Goal: Transaction & Acquisition: Purchase product/service

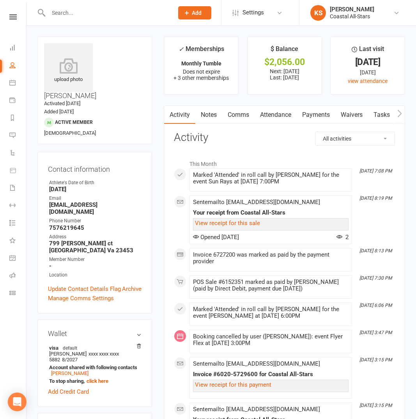
click at [17, 13] on nav "Clubworx Dashboard People Calendar Payments Reports Messages Automations Produc…" at bounding box center [13, 211] width 26 height 419
click at [13, 19] on div "Clubworx" at bounding box center [13, 26] width 26 height 25
click at [12, 14] on nav "Clubworx Dashboard People Calendar Payments Reports Messages Automations Produc…" at bounding box center [13, 211] width 26 height 419
click at [16, 19] on icon at bounding box center [12, 16] width 7 height 5
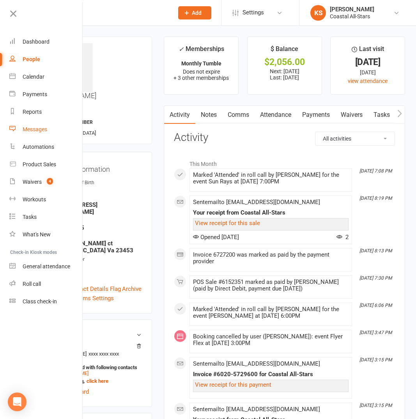
click at [35, 128] on div "Messages" at bounding box center [35, 129] width 25 height 6
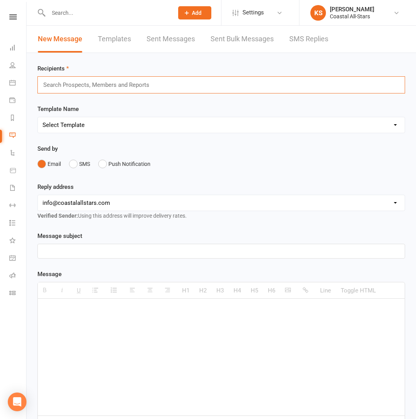
click at [117, 87] on input "text" at bounding box center [99, 85] width 114 height 10
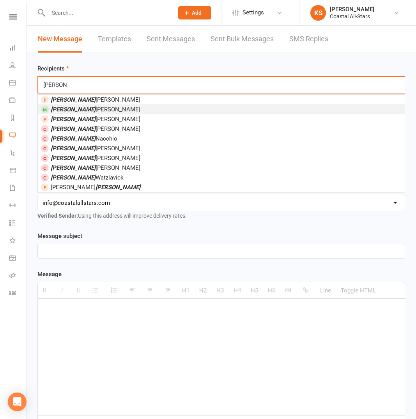
type input "Hadley"
click at [111, 107] on li "Hadley Kemp" at bounding box center [221, 109] width 367 height 10
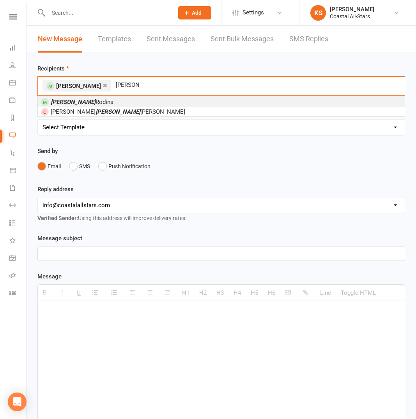
type input "Ida"
click at [157, 102] on li "Ida Rodina" at bounding box center [221, 102] width 367 height 10
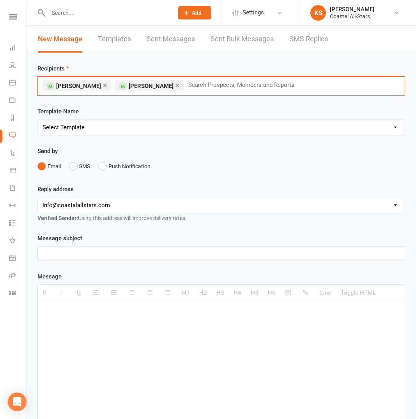
click at [79, 255] on p at bounding box center [220, 253] width 357 height 9
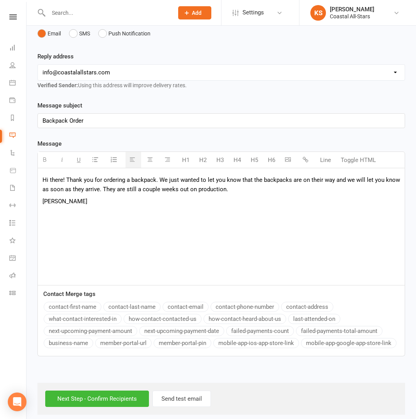
scroll to position [140, 0]
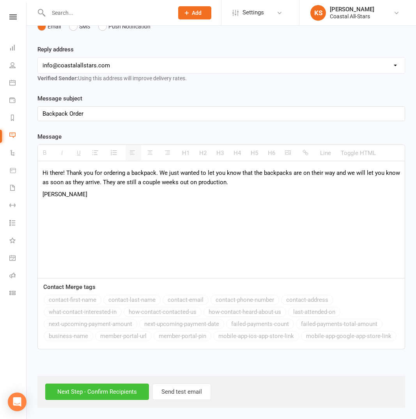
click at [98, 391] on input "Next Step - Confirm Recipients" at bounding box center [97, 392] width 104 height 16
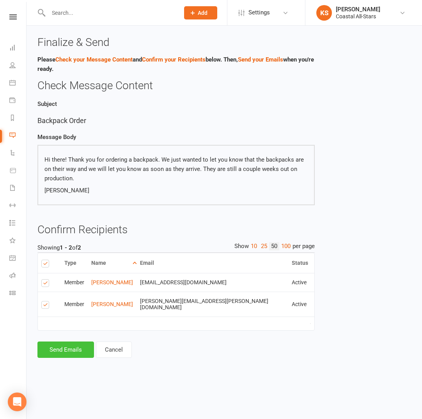
click at [55, 348] on button "Send Emails" at bounding box center [65, 350] width 57 height 16
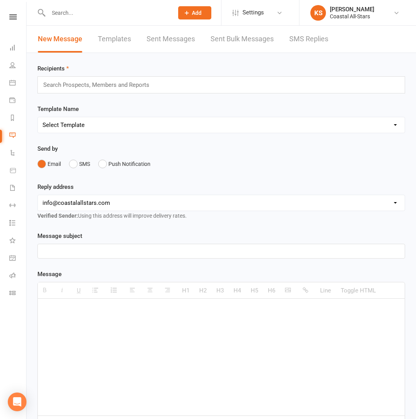
click at [17, 19] on link at bounding box center [13, 16] width 28 height 5
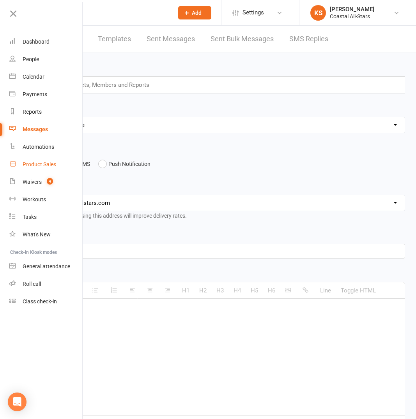
click at [36, 165] on div "Product Sales" at bounding box center [40, 164] width 34 height 6
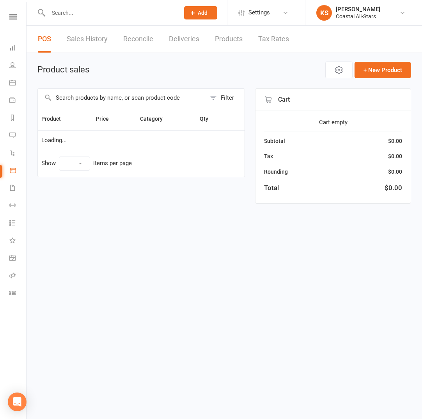
select select "100"
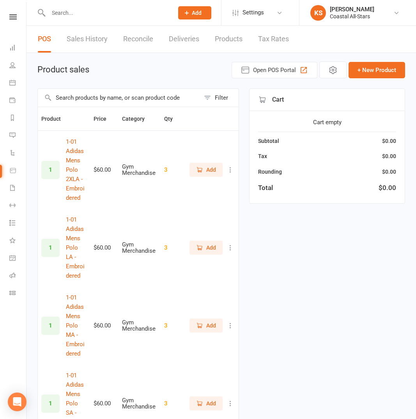
click at [118, 98] on input "text" at bounding box center [119, 98] width 162 height 18
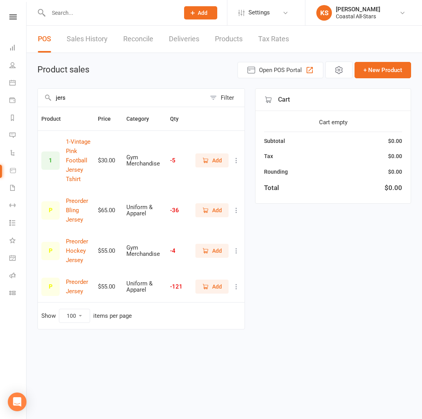
type input "jers"
click at [210, 212] on span "Add" at bounding box center [212, 210] width 20 height 9
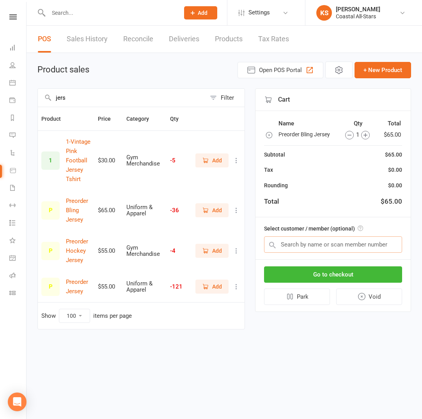
click at [303, 246] on input "text" at bounding box center [333, 245] width 138 height 16
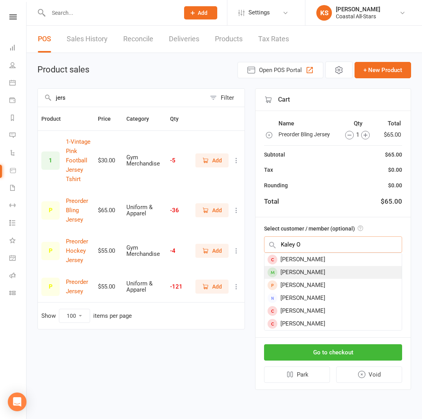
type input "Kaley O"
click at [288, 269] on div "Kaley ODay" at bounding box center [332, 272] width 137 height 13
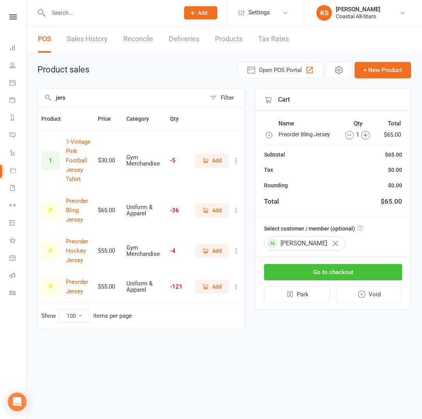
click at [299, 276] on button "Go to checkout" at bounding box center [333, 272] width 138 height 16
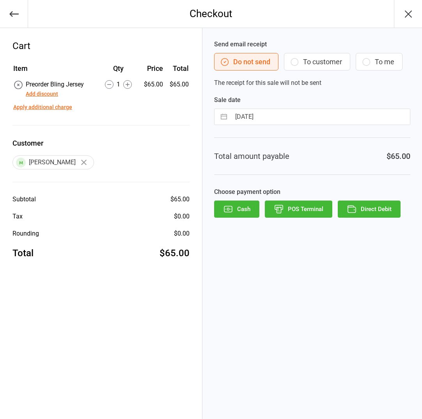
click at [300, 211] on button "POS Terminal" at bounding box center [298, 209] width 67 height 17
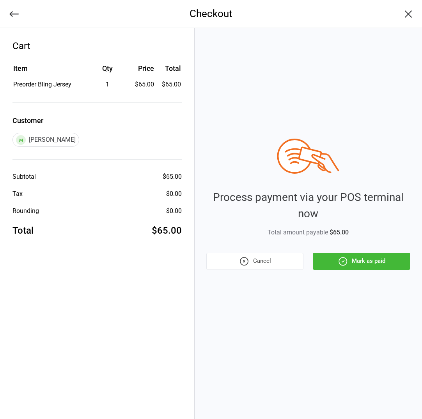
click at [329, 264] on button "Mark as paid" at bounding box center [361, 261] width 97 height 17
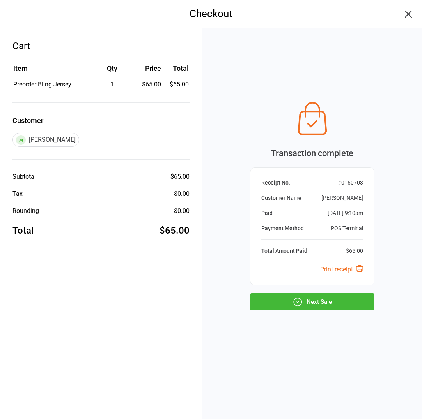
click at [315, 307] on button "Next Sale" at bounding box center [312, 301] width 124 height 17
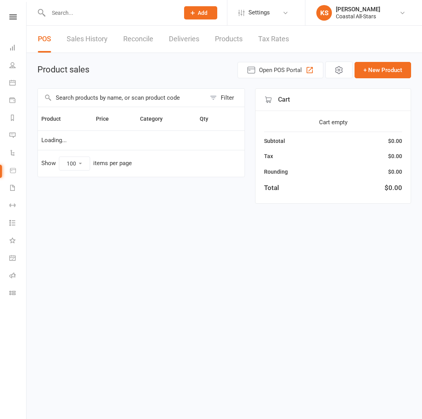
select select "100"
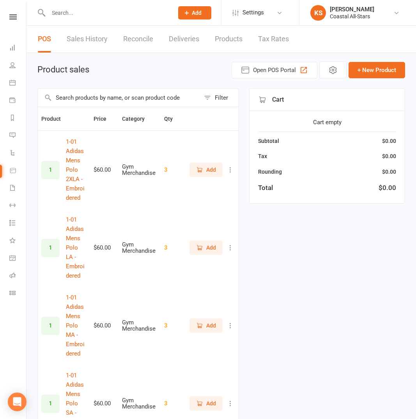
click at [122, 95] on input "text" at bounding box center [119, 98] width 162 height 18
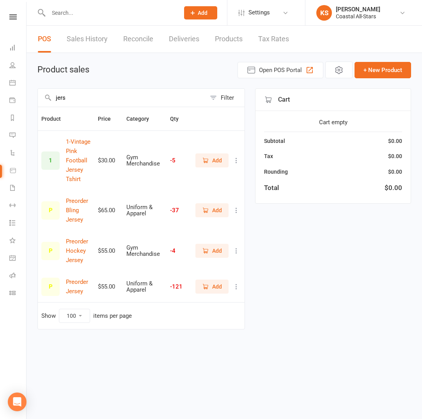
type input "jers"
click at [217, 214] on span "Add" at bounding box center [217, 210] width 10 height 9
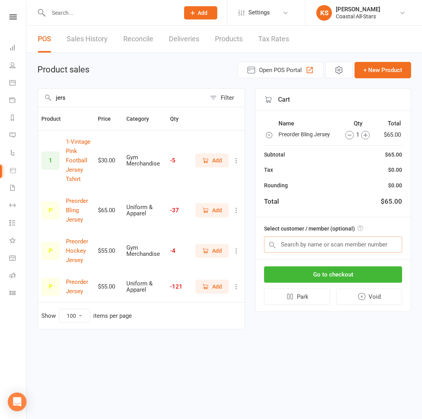
click at [317, 247] on input "text" at bounding box center [333, 245] width 138 height 16
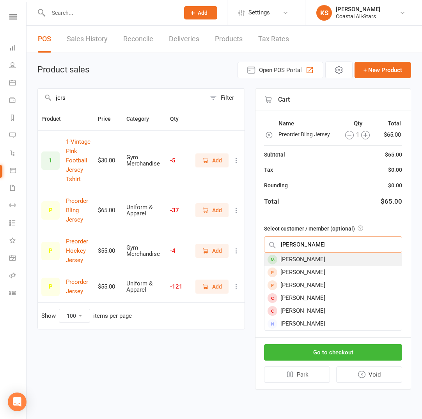
type input "Piper reese"
click at [298, 263] on div "Piper Reese" at bounding box center [332, 259] width 137 height 13
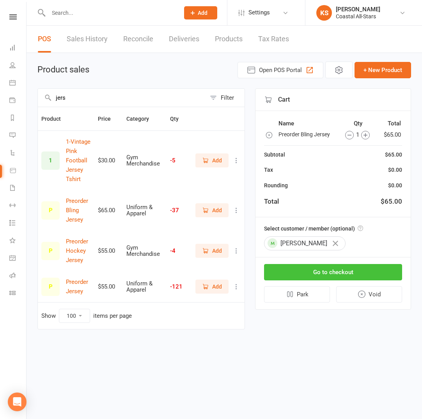
click at [300, 272] on button "Go to checkout" at bounding box center [333, 272] width 138 height 16
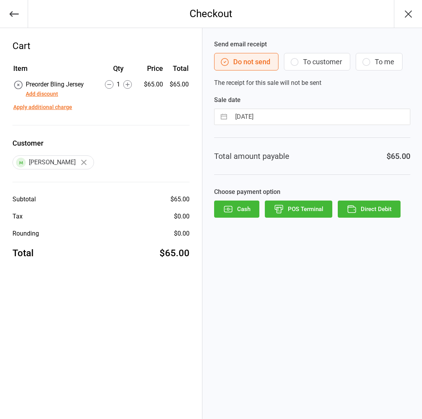
click at [291, 207] on button "POS Terminal" at bounding box center [298, 209] width 67 height 17
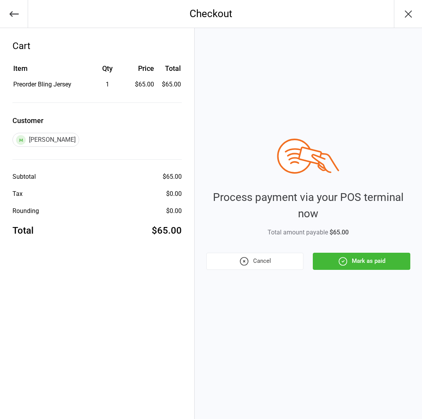
click at [340, 272] on div "Process payment via your POS terminal now Total amount payable $65.00 Cancel Ma…" at bounding box center [307, 223] width 227 height 391
click at [339, 265] on icon "button" at bounding box center [342, 261] width 10 height 10
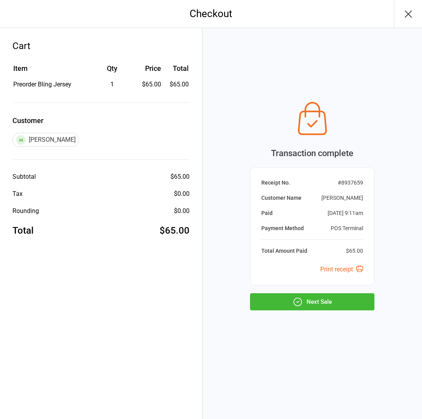
click at [300, 305] on icon "button" at bounding box center [297, 302] width 8 height 8
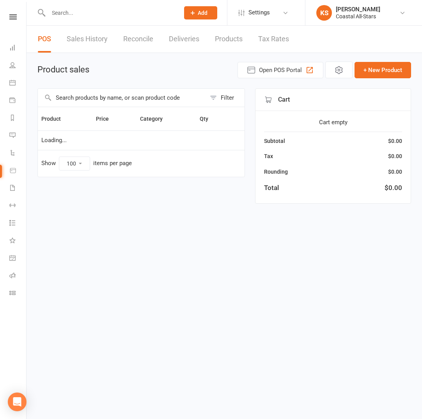
select select "100"
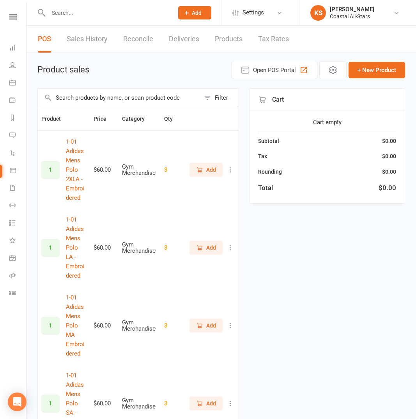
click at [83, 101] on input "text" at bounding box center [119, 98] width 162 height 18
click at [68, 16] on input "text" at bounding box center [107, 12] width 122 height 11
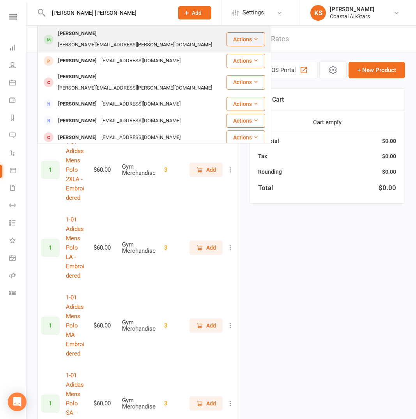
type input "ida rod"
click at [70, 38] on div "Ida Rodina" at bounding box center [77, 33] width 43 height 11
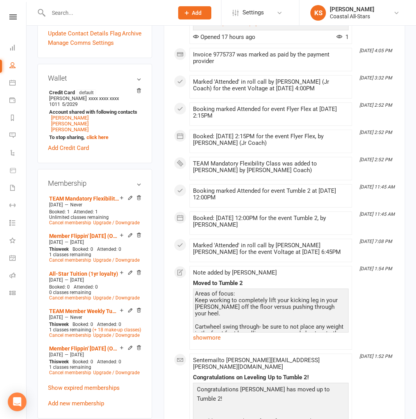
scroll to position [375, 0]
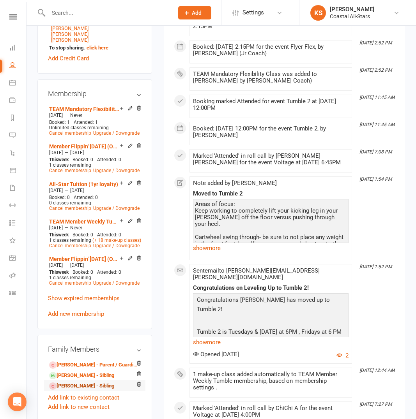
click at [79, 382] on link "Josephine Rodina - Sibling" at bounding box center [81, 386] width 65 height 8
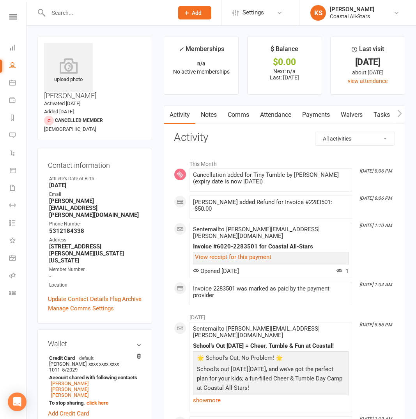
click at [308, 116] on link "Payments" at bounding box center [316, 115] width 39 height 18
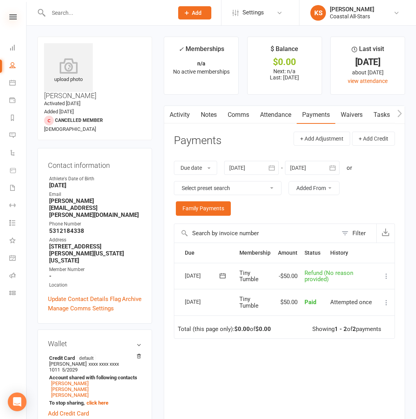
click at [14, 18] on icon at bounding box center [12, 16] width 7 height 5
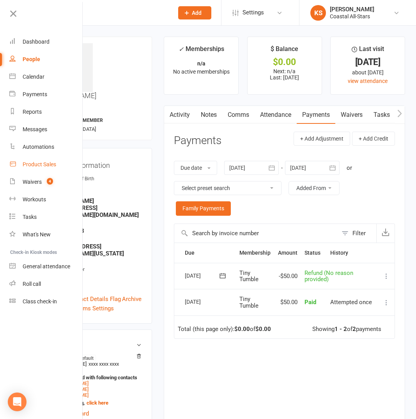
click at [37, 159] on link "Product Sales" at bounding box center [46, 165] width 74 height 18
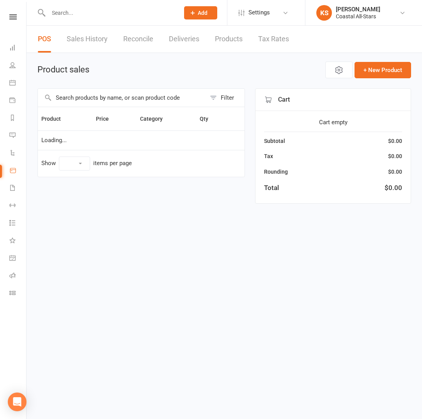
select select "100"
click at [115, 98] on input "text" at bounding box center [122, 98] width 168 height 18
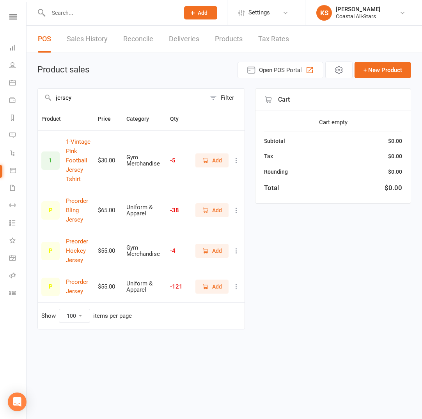
type input "jersey"
click at [217, 285] on span "Add" at bounding box center [217, 287] width 10 height 9
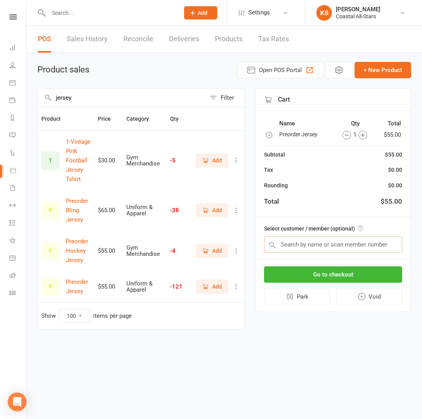
click at [284, 239] on input "text" at bounding box center [333, 245] width 138 height 16
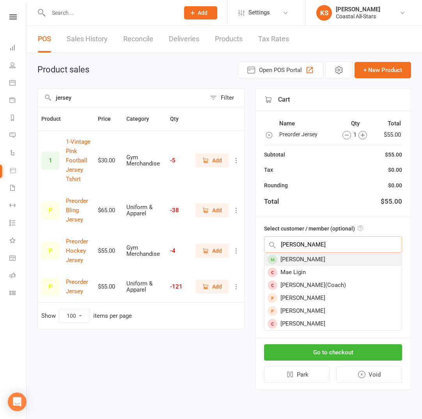
type input "MAe Li"
click at [282, 255] on div "Mae Ligon" at bounding box center [332, 259] width 137 height 13
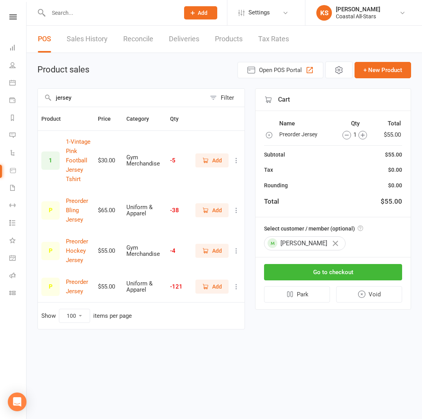
click at [307, 281] on div "Go to checkout Park Void" at bounding box center [332, 284] width 155 height 52
click at [307, 277] on button "Go to checkout" at bounding box center [333, 272] width 138 height 16
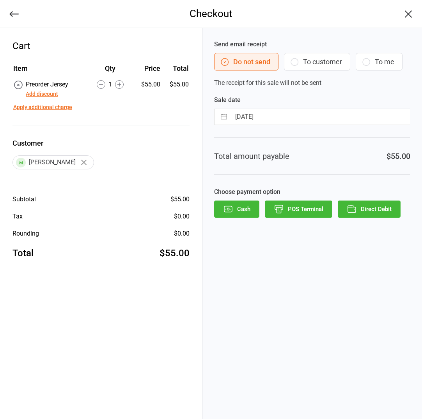
click at [282, 212] on icon "button" at bounding box center [279, 209] width 10 height 10
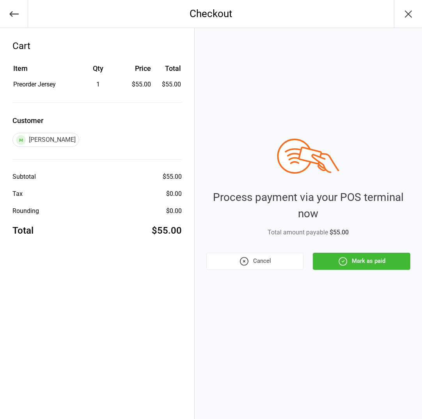
click at [348, 267] on button "Mark as paid" at bounding box center [361, 261] width 97 height 17
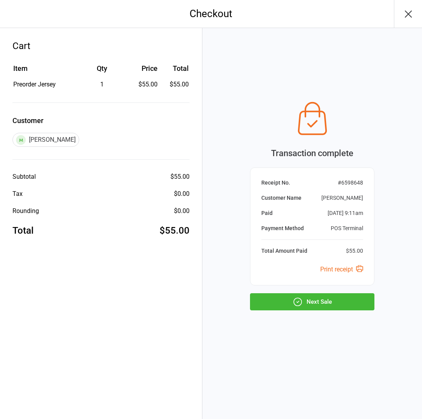
click at [324, 302] on button "Next Sale" at bounding box center [312, 301] width 124 height 17
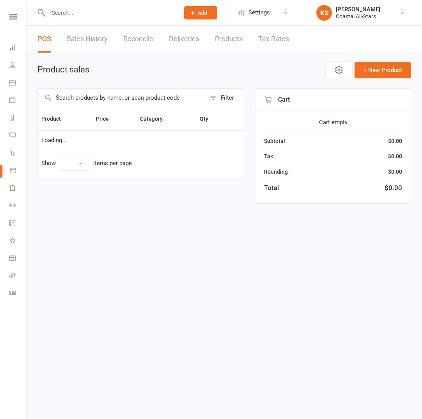
select select "100"
click at [109, 95] on input "text" at bounding box center [122, 98] width 168 height 18
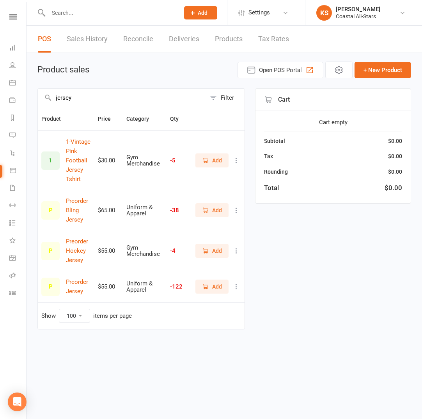
type input "jersey"
click at [207, 211] on icon "button" at bounding box center [205, 210] width 7 height 7
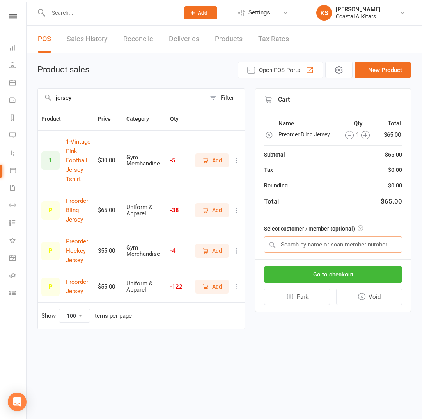
click at [302, 248] on input "text" at bounding box center [333, 245] width 138 height 16
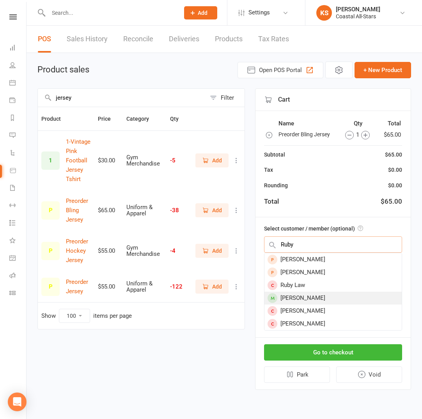
type input "Ruby"
click at [294, 296] on div "Ruby DeMarco" at bounding box center [332, 298] width 137 height 13
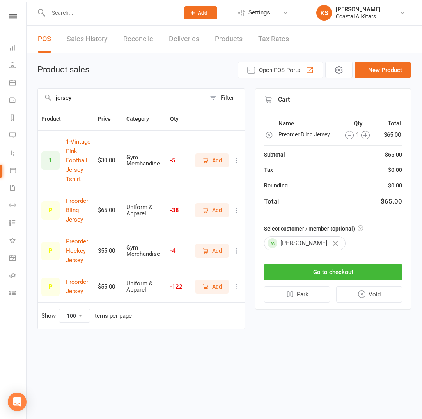
click at [332, 244] on icon "button" at bounding box center [334, 243] width 5 height 5
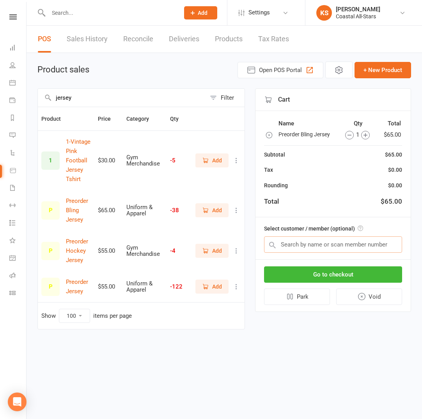
click at [316, 244] on input "text" at bounding box center [333, 245] width 138 height 16
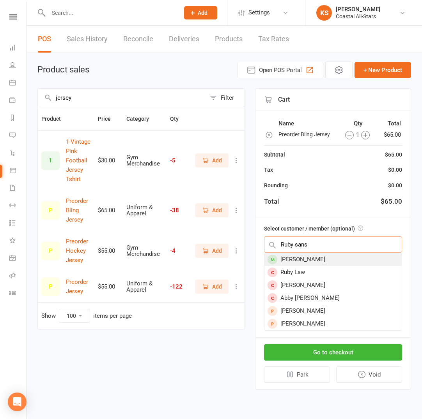
type input "Ruby sans"
click at [318, 261] on div "Ruby Sansbury" at bounding box center [332, 259] width 137 height 13
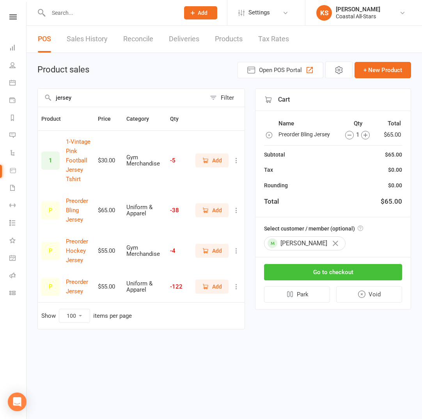
click at [314, 270] on button "Go to checkout" at bounding box center [333, 272] width 138 height 16
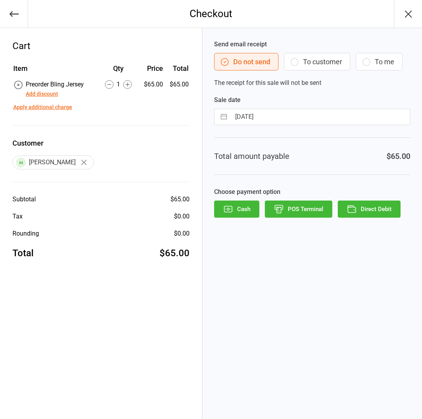
click at [291, 208] on button "POS Terminal" at bounding box center [298, 209] width 67 height 17
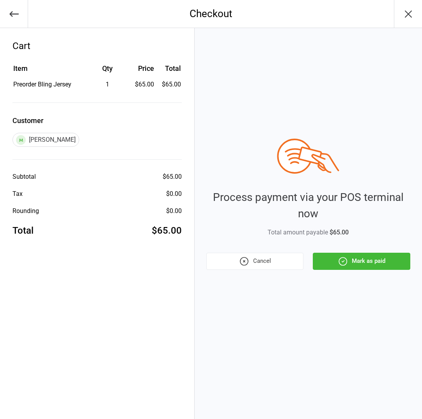
click at [360, 267] on button "Mark as paid" at bounding box center [361, 261] width 97 height 17
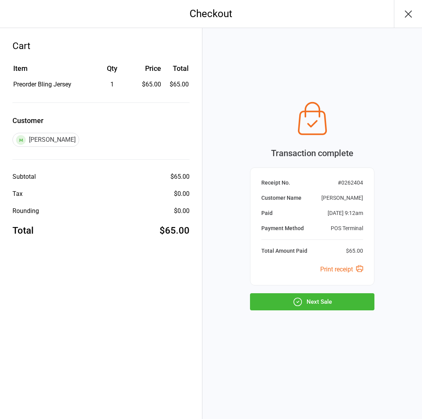
click at [311, 311] on div "Transaction complete Receipt No. # 0262404 Customer Name Ruby Sansbury Paid Oct…" at bounding box center [311, 223] width 219 height 391
click at [310, 308] on button "Next Sale" at bounding box center [312, 301] width 124 height 17
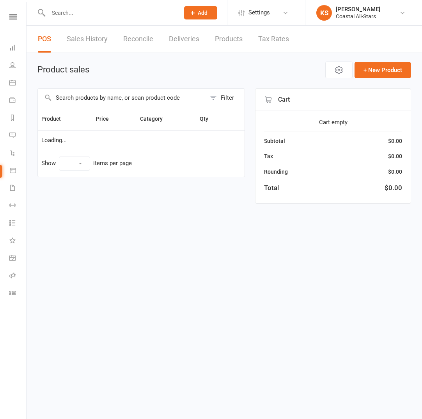
select select "100"
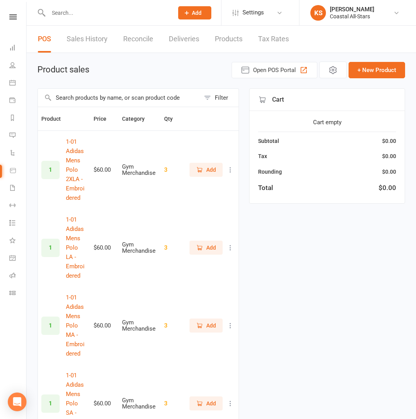
click at [121, 95] on input "text" at bounding box center [119, 98] width 162 height 18
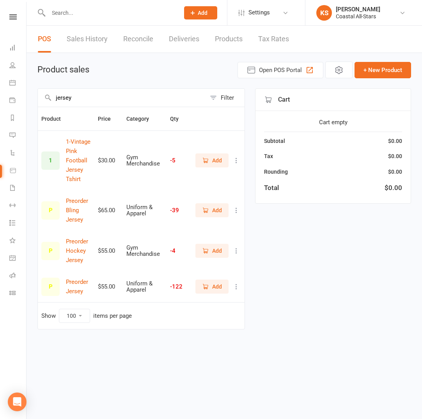
type input "jersey"
click at [210, 210] on span "Add" at bounding box center [212, 210] width 20 height 9
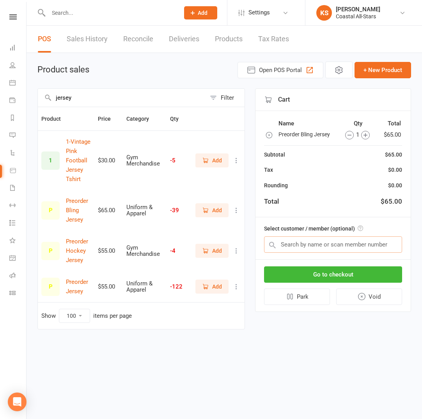
click at [299, 249] on input "text" at bounding box center [333, 245] width 138 height 16
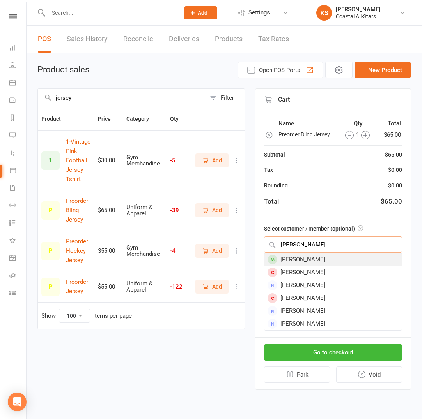
type input "Rosa La"
click at [300, 257] on div "Rosa LaRue" at bounding box center [332, 259] width 137 height 13
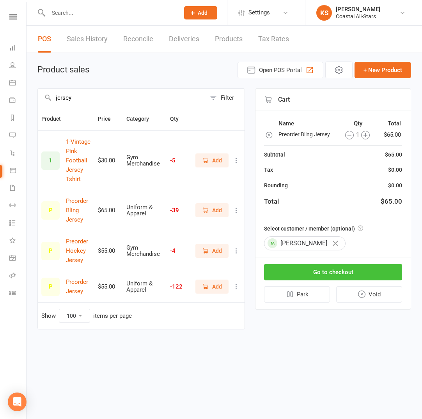
click at [302, 275] on button "Go to checkout" at bounding box center [333, 272] width 138 height 16
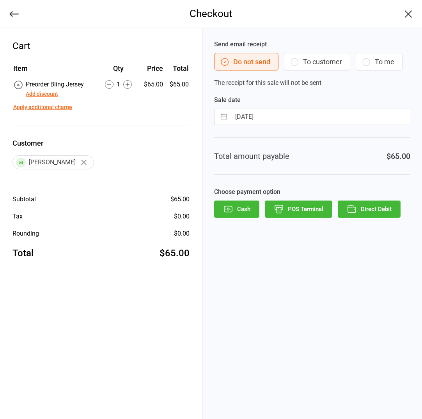
click at [288, 209] on button "POS Terminal" at bounding box center [298, 209] width 67 height 17
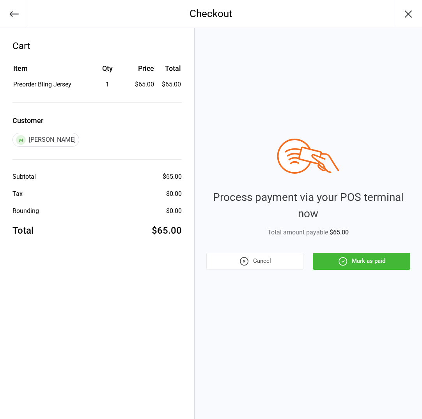
click at [348, 263] on button "Mark as paid" at bounding box center [361, 261] width 97 height 17
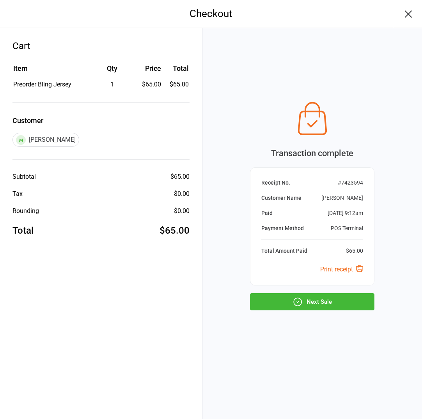
click at [317, 306] on button "Next Sale" at bounding box center [312, 301] width 124 height 17
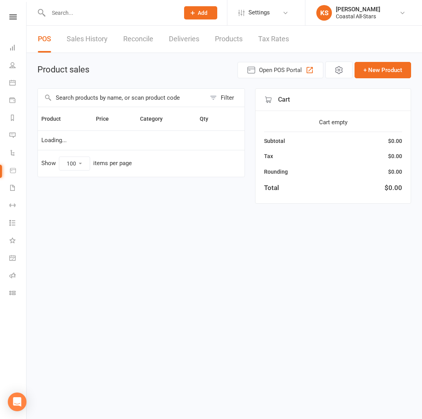
select select "100"
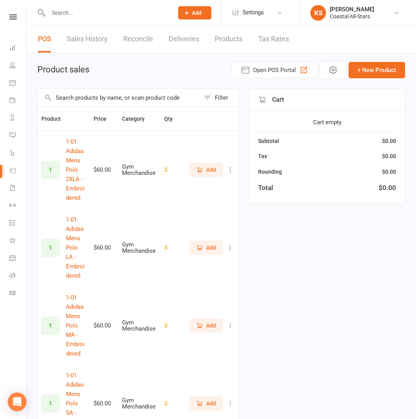
click at [78, 97] on input "text" at bounding box center [119, 98] width 162 height 18
click at [79, 97] on input "text" at bounding box center [119, 98] width 162 height 18
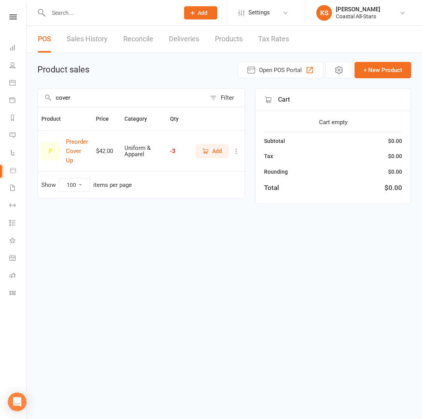
type input "cover"
click at [217, 149] on span "Add" at bounding box center [217, 151] width 10 height 9
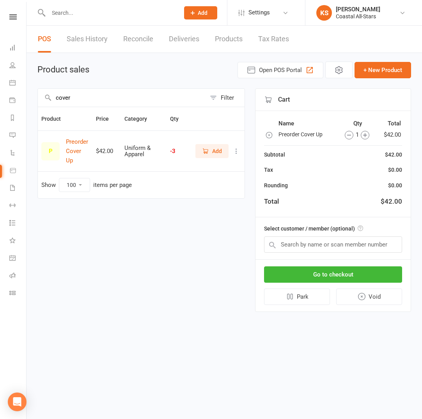
click at [215, 150] on span "Add" at bounding box center [217, 151] width 10 height 9
click at [289, 247] on input "text" at bounding box center [333, 245] width 138 height 16
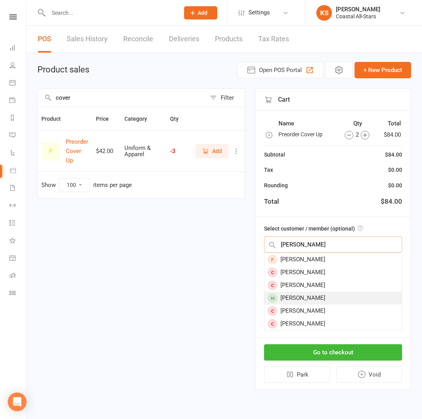
type input "Emmalyn"
click at [297, 300] on div "Emmalyn Frank" at bounding box center [332, 298] width 137 height 13
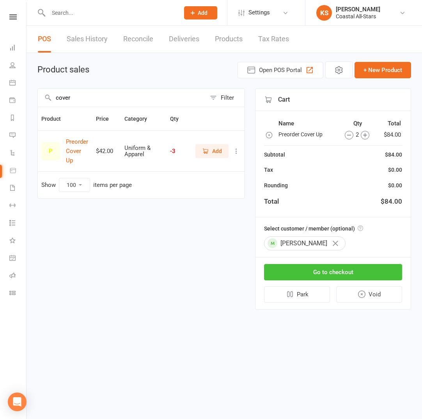
click at [309, 276] on button "Go to checkout" at bounding box center [333, 272] width 138 height 16
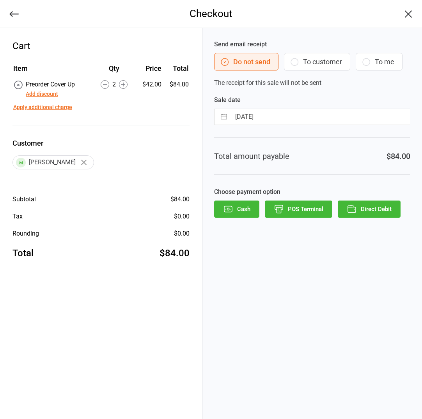
click at [280, 210] on icon "button" at bounding box center [279, 209] width 10 height 10
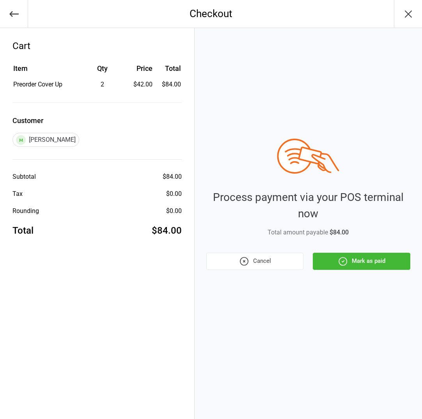
click at [343, 258] on icon "button" at bounding box center [343, 262] width 8 height 8
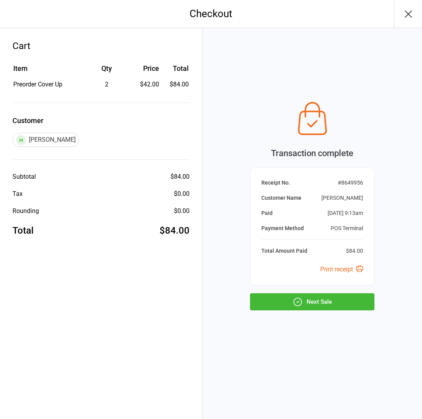
click at [293, 307] on button "Next Sale" at bounding box center [312, 301] width 124 height 17
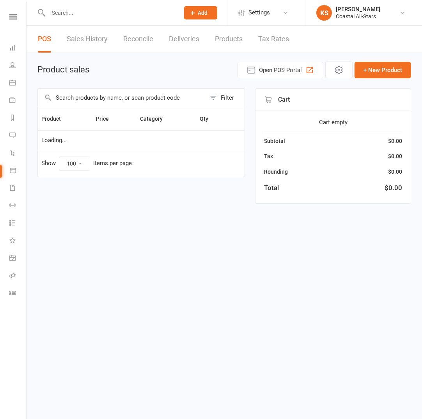
select select "100"
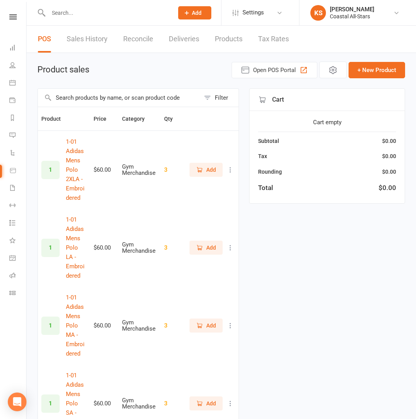
click at [110, 99] on input "text" at bounding box center [119, 98] width 162 height 18
click at [96, 98] on input "text" at bounding box center [119, 98] width 162 height 18
click at [94, 99] on input "text" at bounding box center [119, 98] width 162 height 18
type input "h"
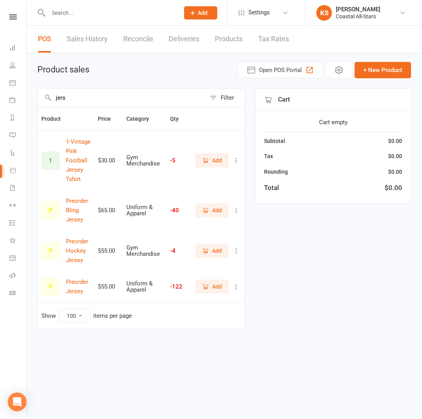
type input "jers"
click at [215, 210] on span "Add" at bounding box center [217, 210] width 10 height 9
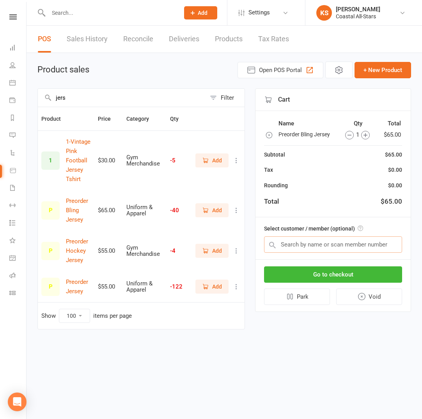
click at [296, 247] on input "text" at bounding box center [333, 245] width 138 height 16
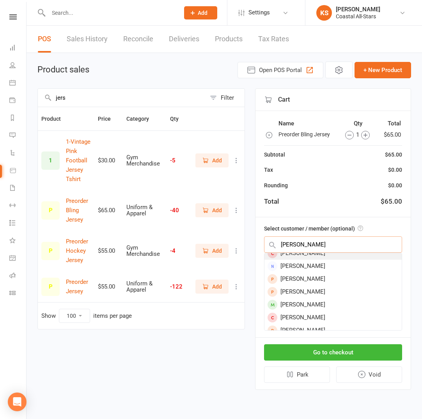
scroll to position [51, 0]
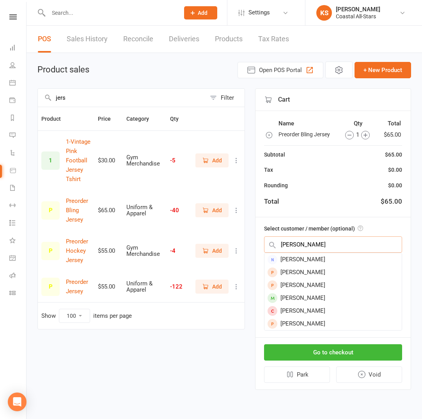
type input "Woodward"
click at [310, 297] on div "Riley Woodward" at bounding box center [332, 298] width 137 height 13
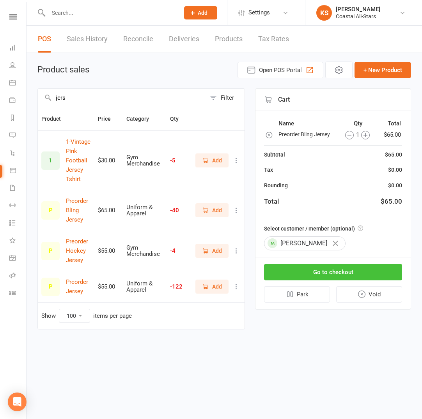
click at [316, 273] on button "Go to checkout" at bounding box center [333, 272] width 138 height 16
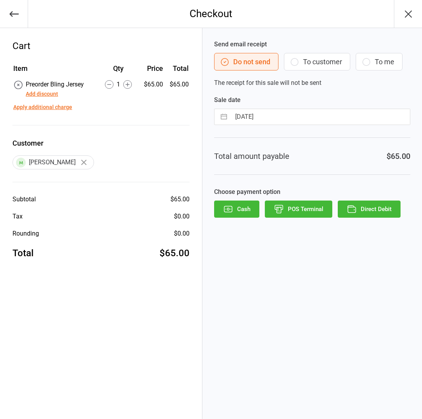
click at [287, 211] on button "POS Terminal" at bounding box center [298, 209] width 67 height 17
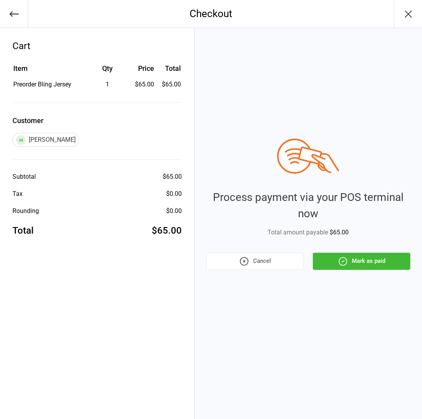
click at [356, 261] on button "Mark as paid" at bounding box center [361, 261] width 97 height 17
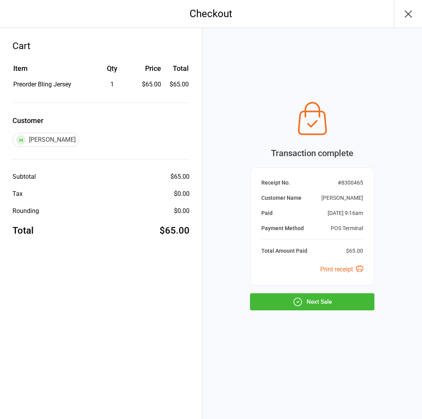
click at [317, 300] on button "Next Sale" at bounding box center [312, 301] width 124 height 17
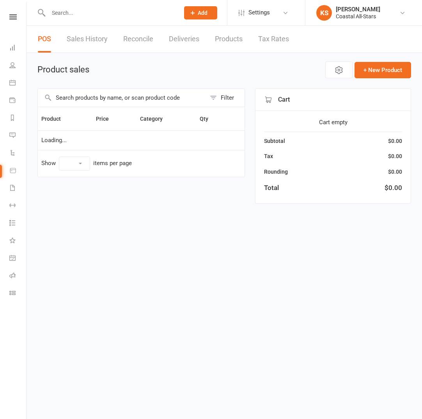
select select "100"
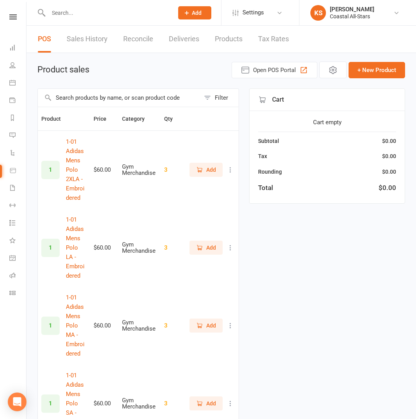
click at [105, 101] on input "text" at bounding box center [119, 98] width 162 height 18
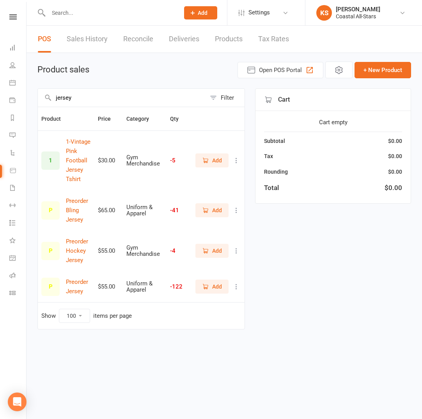
type input "jersey"
click at [207, 214] on span "Add" at bounding box center [212, 210] width 20 height 9
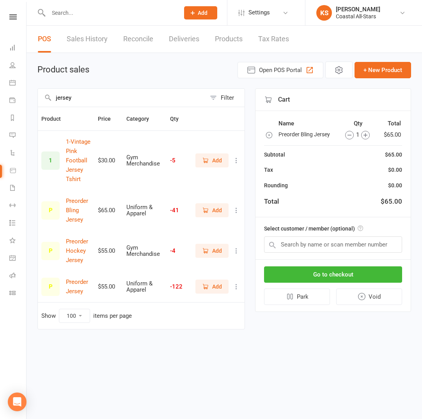
click at [367, 136] on icon "button" at bounding box center [365, 135] width 9 height 9
click at [367, 136] on div "2" at bounding box center [354, 134] width 37 height 9
click at [360, 134] on icon "button" at bounding box center [362, 135] width 9 height 9
click at [308, 245] on input "text" at bounding box center [333, 245] width 138 height 16
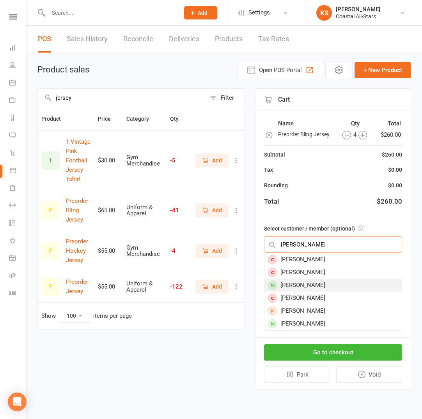
type input "Kylie Smith"
click at [304, 280] on div "Kylie Smith" at bounding box center [332, 285] width 137 height 13
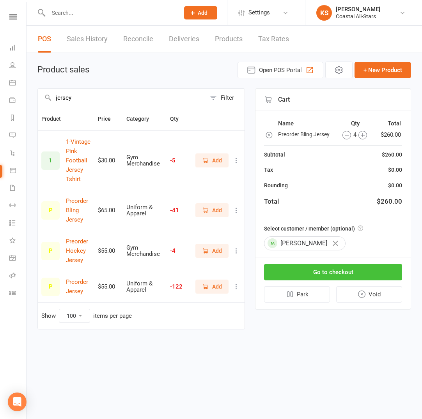
click at [304, 276] on button "Go to checkout" at bounding box center [333, 272] width 138 height 16
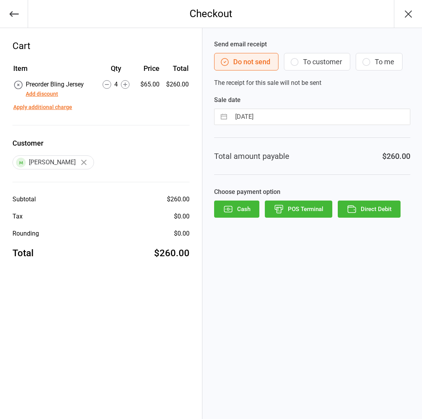
click at [284, 211] on button "POS Terminal" at bounding box center [298, 209] width 67 height 17
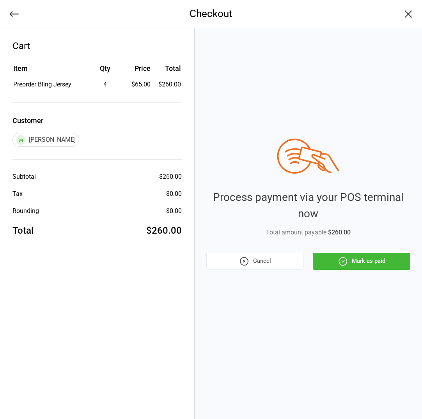
click at [351, 259] on button "Mark as paid" at bounding box center [361, 261] width 97 height 17
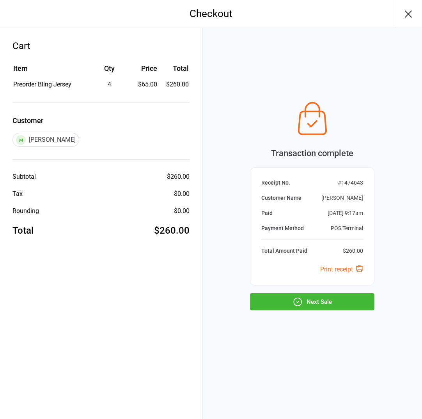
click at [299, 309] on button "Next Sale" at bounding box center [312, 301] width 124 height 17
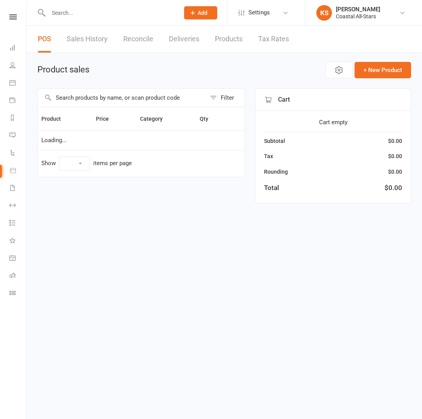
select select "100"
click at [99, 99] on input "text" at bounding box center [122, 98] width 168 height 18
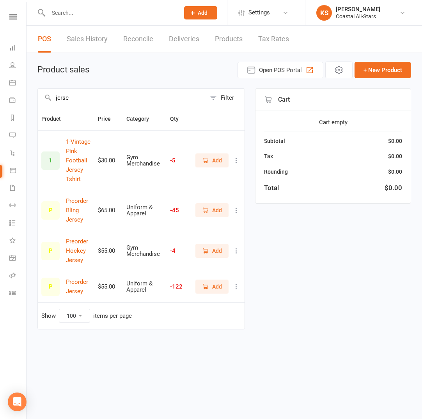
type input "jerse"
click at [214, 210] on span "Add" at bounding box center [217, 210] width 10 height 9
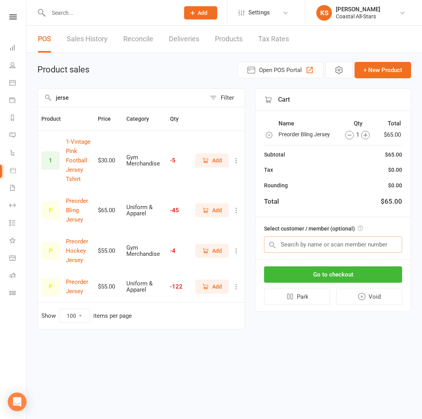
click at [300, 245] on input "text" at bounding box center [333, 245] width 138 height 16
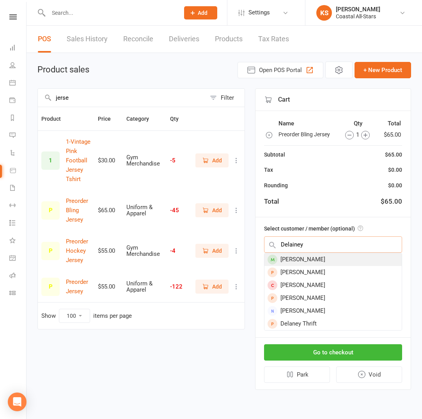
type input "Delainey"
click at [300, 260] on div "Delainey Linden" at bounding box center [332, 259] width 137 height 13
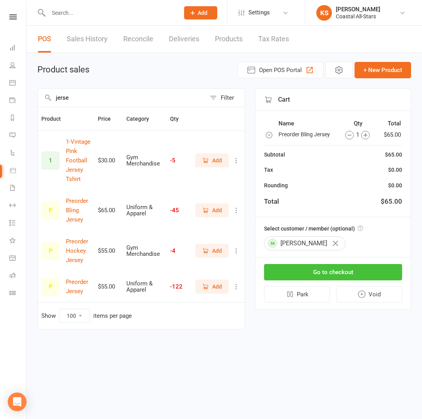
click at [300, 267] on button "Go to checkout" at bounding box center [333, 272] width 138 height 16
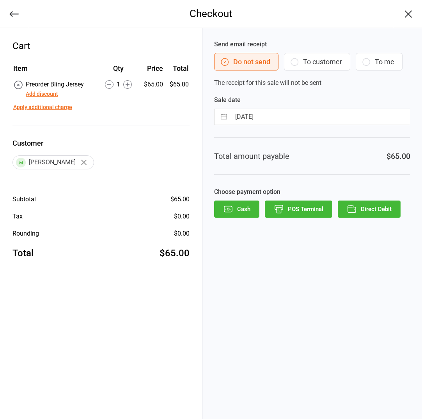
click at [277, 208] on icon "button" at bounding box center [279, 209] width 10 height 10
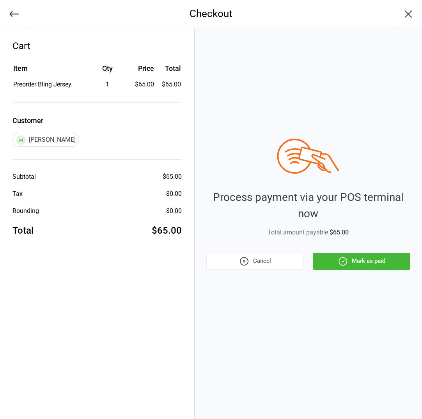
click at [339, 259] on icon "button" at bounding box center [342, 261] width 10 height 10
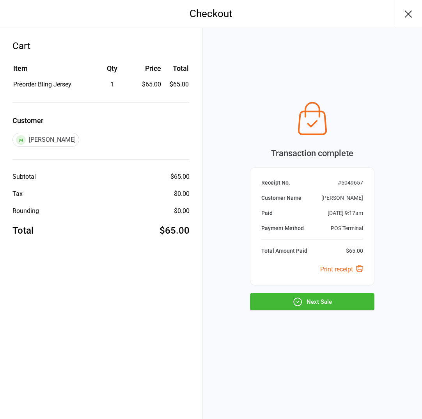
click at [295, 302] on icon "button" at bounding box center [297, 302] width 10 height 10
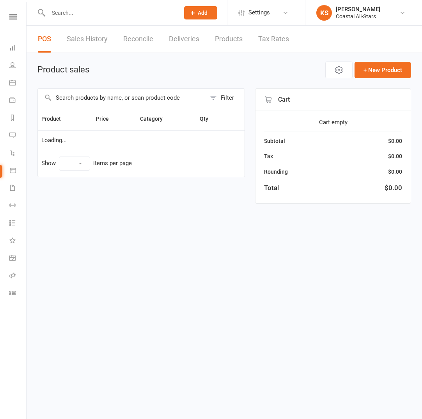
select select "100"
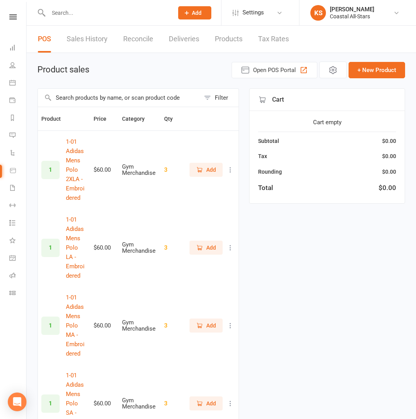
click at [126, 95] on input "text" at bounding box center [119, 98] width 162 height 18
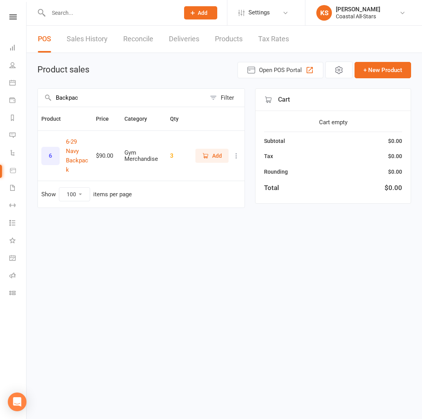
click at [220, 157] on span "Add" at bounding box center [217, 156] width 10 height 9
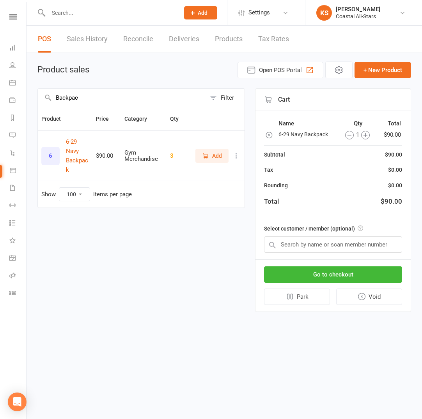
click at [82, 101] on input "Backpac" at bounding box center [122, 98] width 168 height 18
drag, startPoint x: 58, startPoint y: 95, endPoint x: 54, endPoint y: 94, distance: 3.9
click at [54, 94] on input "Backpac" at bounding box center [122, 98] width 168 height 18
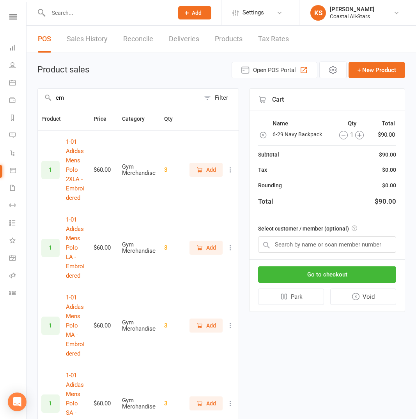
type input "e"
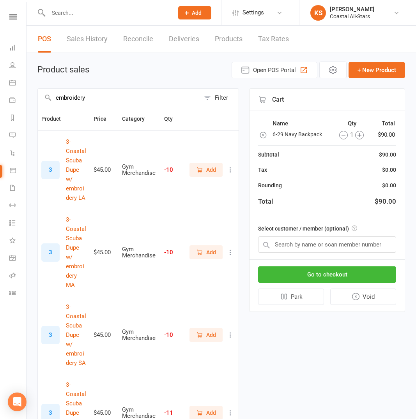
click at [74, 97] on input "embroidery" at bounding box center [119, 98] width 162 height 18
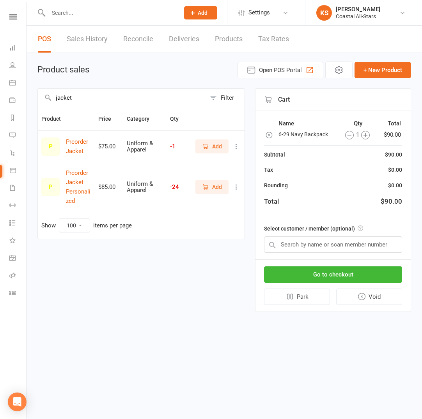
type input "jacket"
click at [212, 187] on span "Add" at bounding box center [217, 187] width 10 height 9
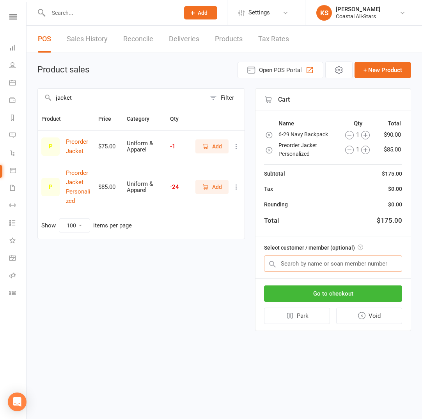
click at [297, 263] on input "text" at bounding box center [333, 264] width 138 height 16
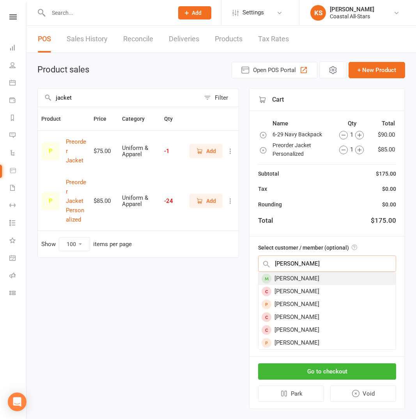
type input "Hadley Kemp"
click at [296, 280] on div "Hadley Kemp" at bounding box center [326, 278] width 137 height 13
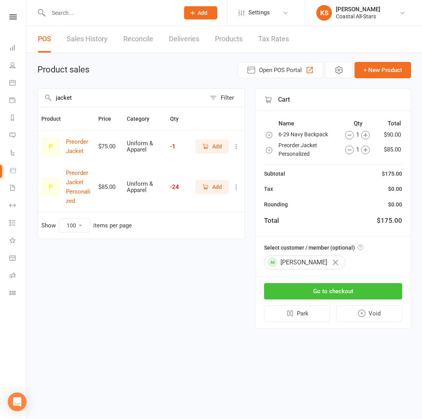
click at [308, 296] on button "Go to checkout" at bounding box center [333, 291] width 138 height 16
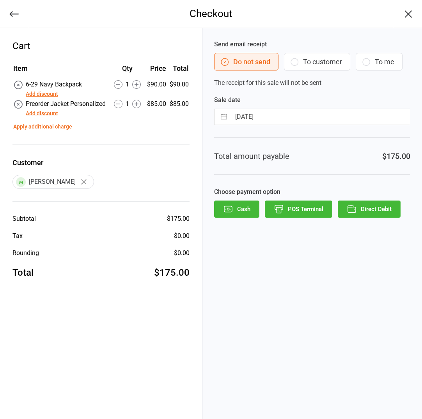
click at [50, 94] on button "Add discount" at bounding box center [42, 94] width 32 height 8
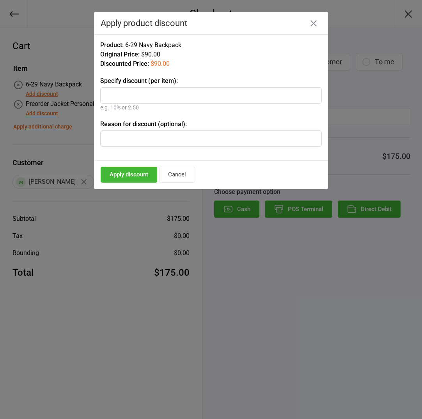
click at [154, 99] on input "text" at bounding box center [210, 95] width 221 height 16
click at [179, 180] on button "Cancel" at bounding box center [177, 175] width 36 height 16
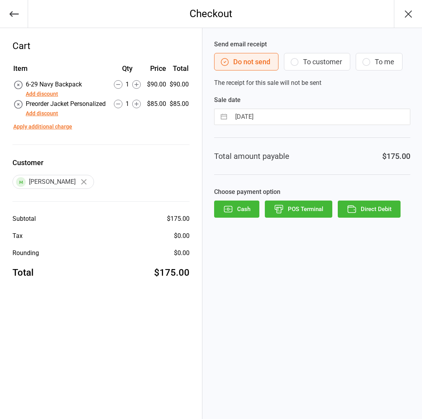
click at [58, 126] on button "Apply additional charge" at bounding box center [42, 127] width 59 height 8
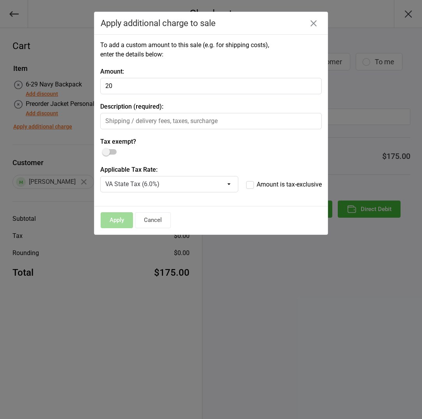
type input "20"
click at [137, 120] on input "text" at bounding box center [210, 121] width 221 height 16
type input "Embroidery"
click at [105, 154] on span at bounding box center [106, 152] width 8 height 8
click at [103, 149] on input "checkbox" at bounding box center [103, 149] width 0 height 0
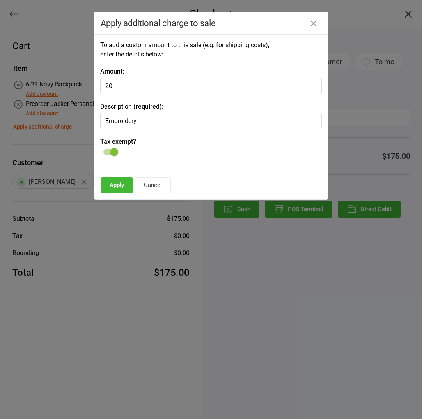
click at [110, 185] on button "Apply" at bounding box center [117, 185] width 32 height 16
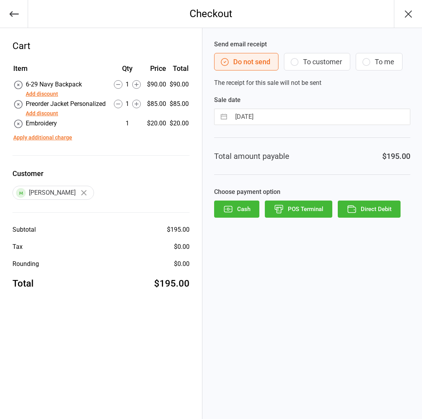
click at [295, 215] on button "POS Terminal" at bounding box center [298, 209] width 67 height 17
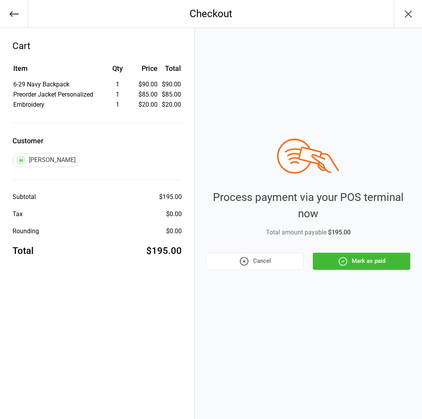
click at [339, 264] on icon "button" at bounding box center [342, 261] width 10 height 10
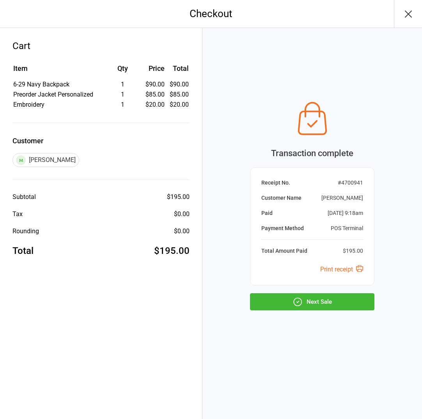
click at [289, 302] on button "Next Sale" at bounding box center [312, 301] width 124 height 17
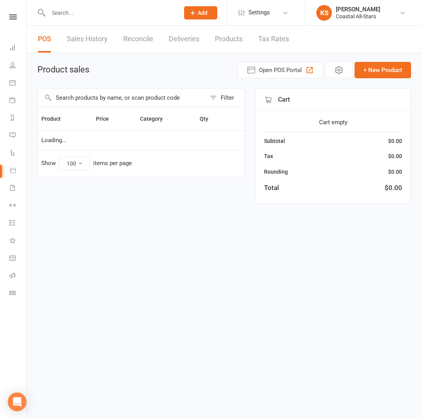
select select "100"
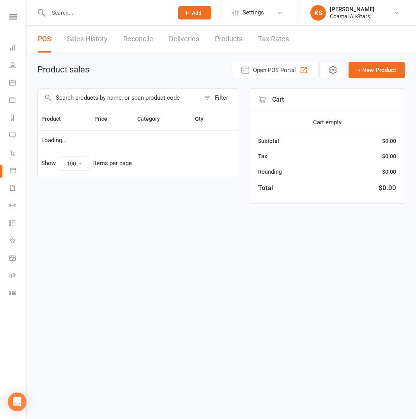
click at [80, 94] on input "text" at bounding box center [119, 98] width 162 height 18
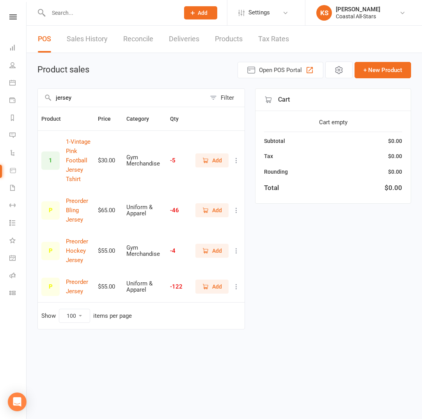
type input "jersey"
click at [210, 210] on span "Add" at bounding box center [212, 210] width 20 height 9
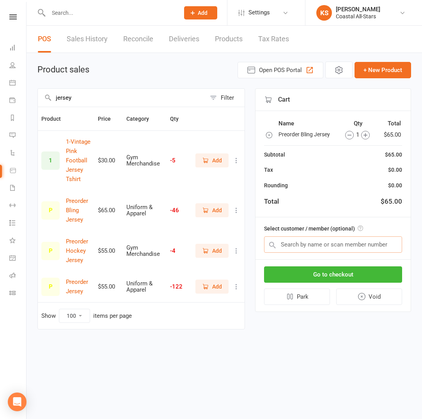
click at [285, 245] on input "text" at bounding box center [333, 245] width 138 height 16
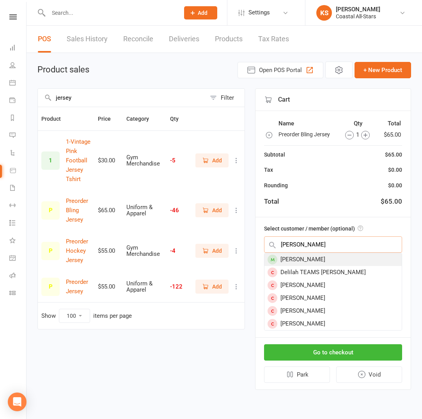
type input "Deliliah"
click at [300, 264] on div "Delilah Burnett" at bounding box center [332, 259] width 137 height 13
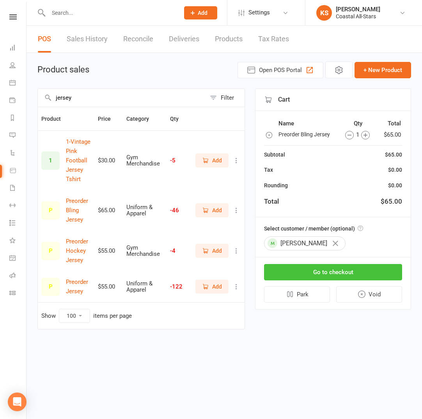
click at [301, 271] on button "Go to checkout" at bounding box center [333, 272] width 138 height 16
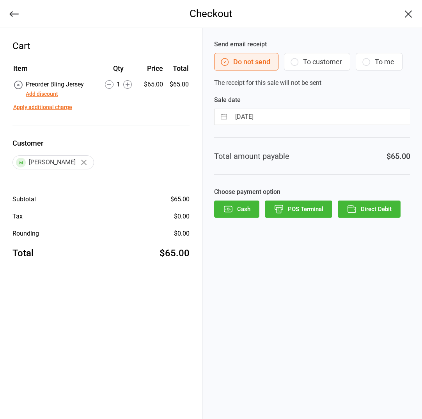
click at [287, 211] on button "POS Terminal" at bounding box center [298, 209] width 67 height 17
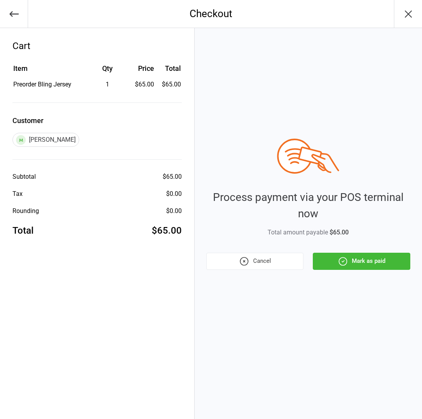
click at [344, 259] on icon "button" at bounding box center [342, 261] width 10 height 10
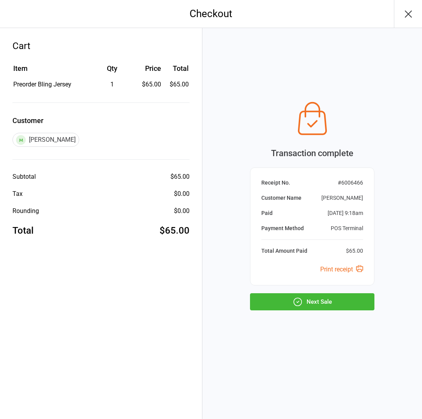
click at [298, 310] on button "Next Sale" at bounding box center [312, 301] width 124 height 17
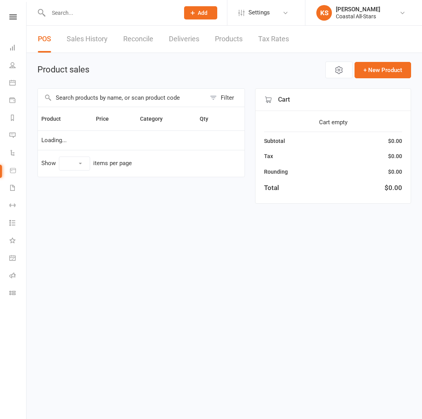
select select "100"
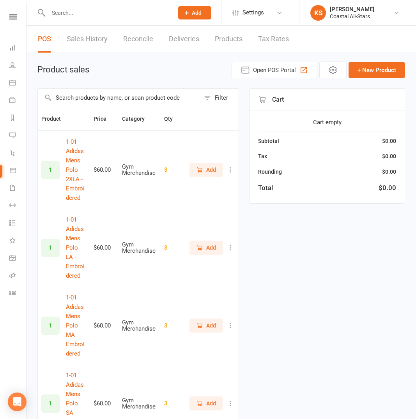
click at [106, 93] on input "text" at bounding box center [119, 98] width 162 height 18
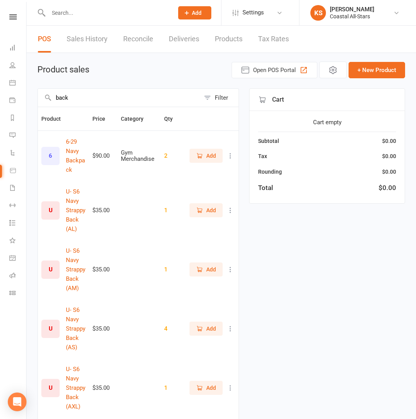
click at [216, 162] on button "Add" at bounding box center [205, 156] width 33 height 14
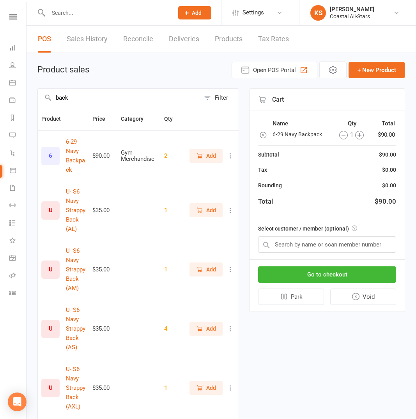
click at [111, 104] on input "back" at bounding box center [119, 98] width 162 height 18
click at [65, 98] on input "back" at bounding box center [119, 98] width 162 height 18
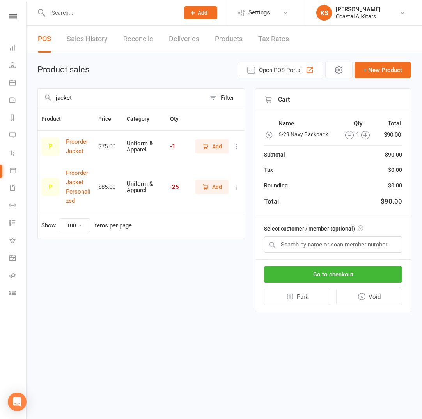
type input "jacket"
click at [202, 181] on button "Add" at bounding box center [211, 187] width 33 height 14
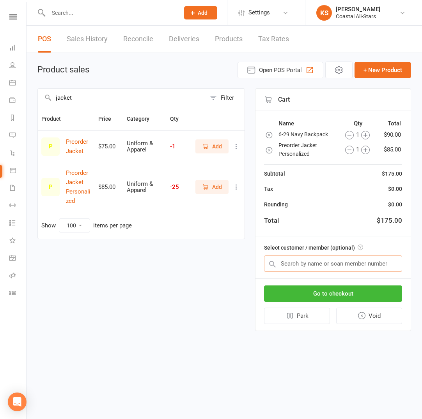
click at [288, 258] on input "text" at bounding box center [333, 264] width 138 height 16
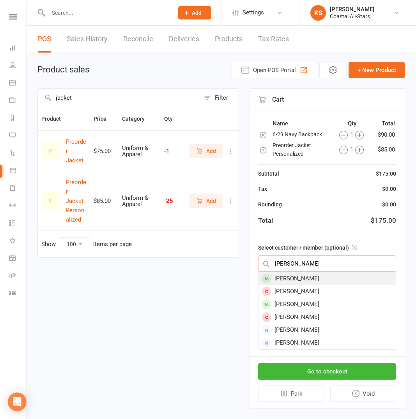
type input "ida rodina"
click at [290, 277] on div "Ida Rodina" at bounding box center [326, 278] width 137 height 13
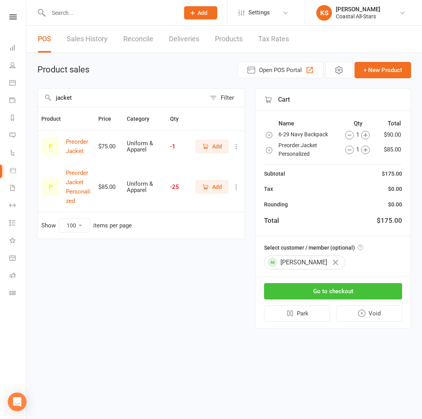
click at [300, 295] on button "Go to checkout" at bounding box center [333, 291] width 138 height 16
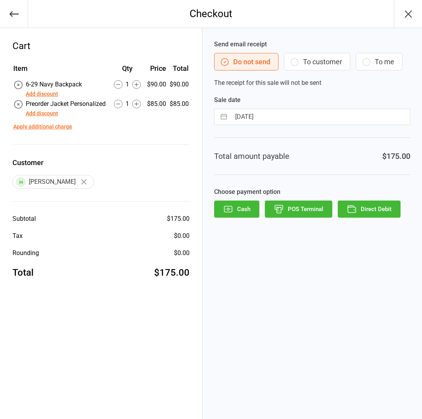
click at [44, 128] on button "Apply additional charge" at bounding box center [42, 127] width 59 height 8
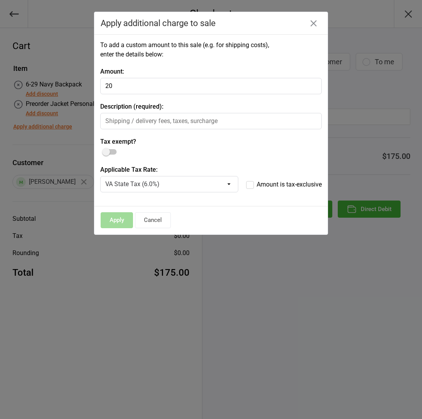
type input "20"
click at [130, 118] on input "text" at bounding box center [210, 121] width 221 height 16
type input "embroidery"
click at [110, 152] on div at bounding box center [109, 151] width 13 height 5
click at [103, 149] on input "checkbox" at bounding box center [103, 149] width 0 height 0
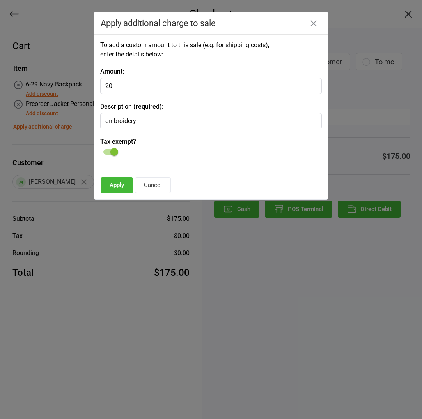
click at [115, 185] on button "Apply" at bounding box center [117, 185] width 32 height 16
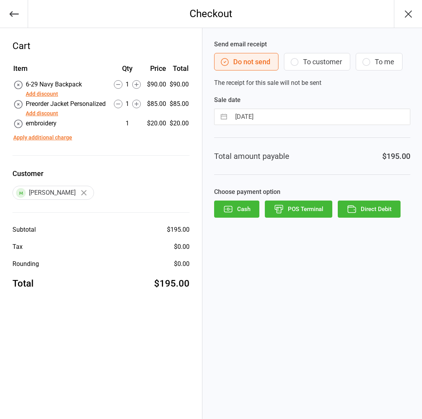
click at [292, 206] on button "POS Terminal" at bounding box center [298, 209] width 67 height 17
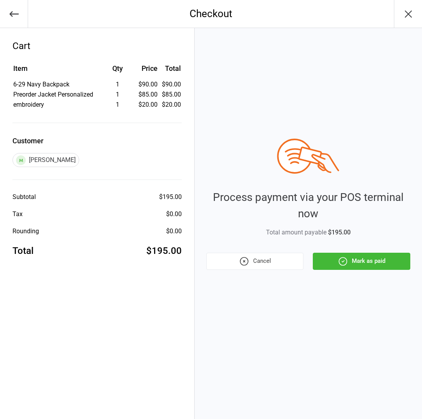
click at [341, 259] on icon "button" at bounding box center [342, 261] width 10 height 10
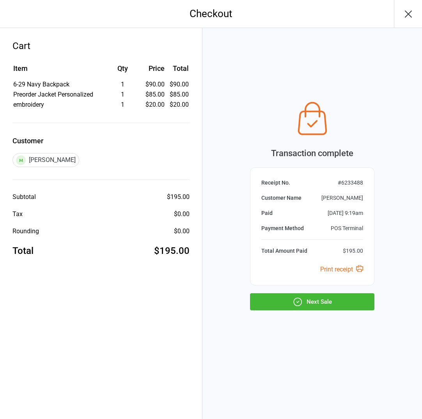
click at [320, 307] on button "Next Sale" at bounding box center [312, 301] width 124 height 17
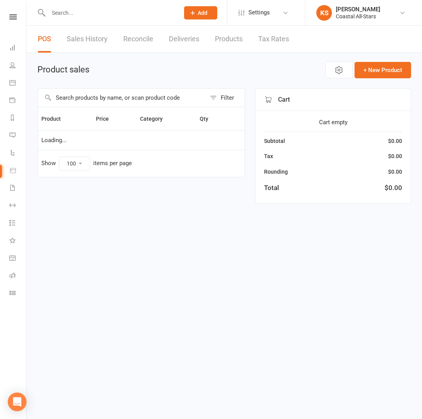
select select "100"
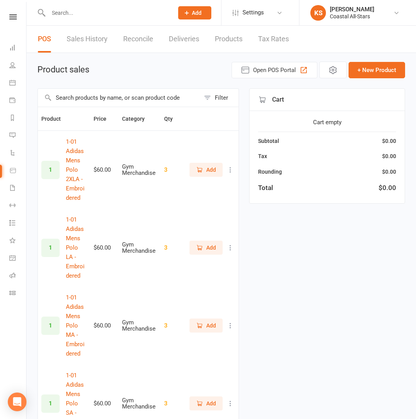
click at [78, 97] on input "text" at bounding box center [119, 98] width 162 height 18
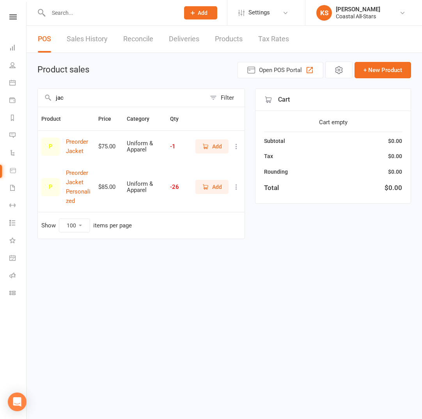
click at [217, 187] on span "Add" at bounding box center [217, 187] width 10 height 9
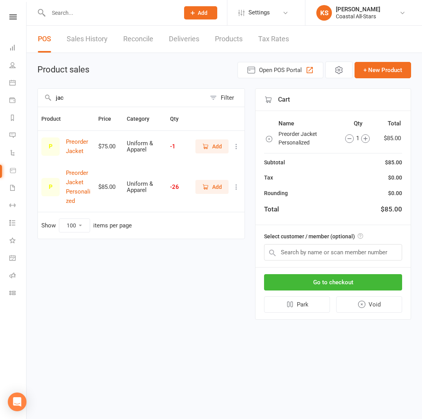
click at [56, 97] on input "jac" at bounding box center [122, 98] width 168 height 18
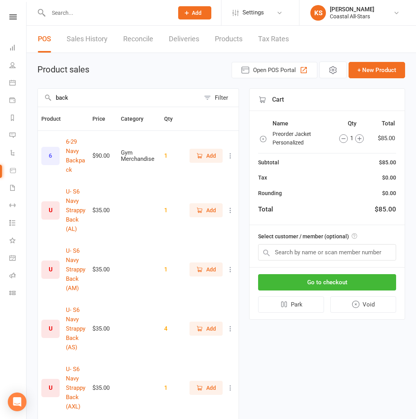
type input "back"
click at [202, 157] on icon "button" at bounding box center [199, 155] width 7 height 7
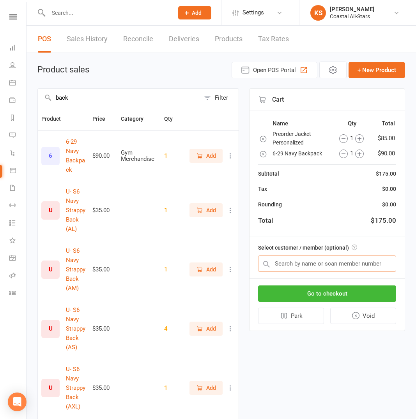
click at [293, 263] on input "text" at bounding box center [327, 264] width 138 height 16
type input "D"
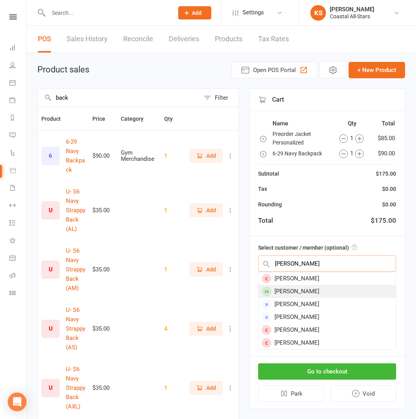
type input "Skelton"
click at [293, 291] on div "Samantha Skelton" at bounding box center [326, 291] width 137 height 13
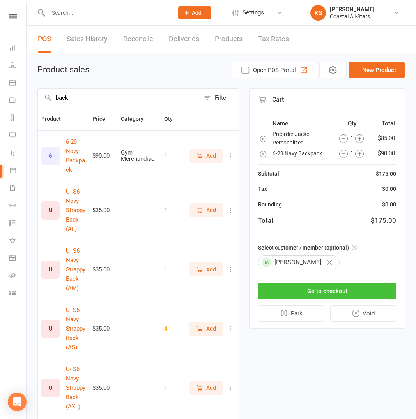
click at [295, 292] on button "Go to checkout" at bounding box center [327, 291] width 138 height 16
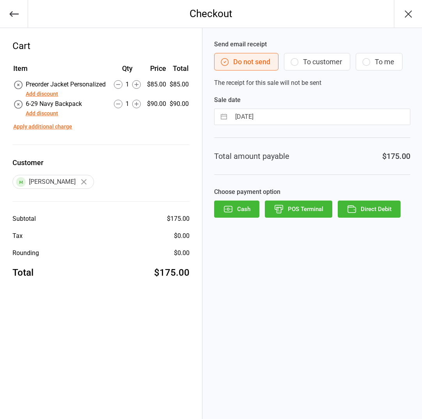
click at [44, 126] on button "Apply additional charge" at bounding box center [42, 127] width 59 height 8
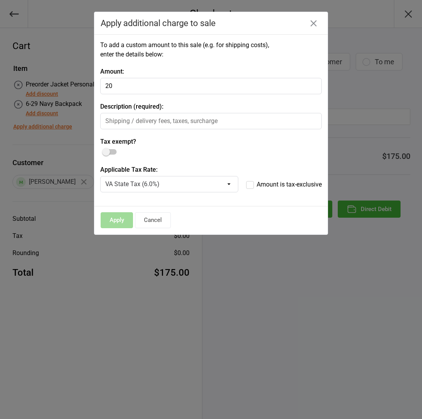
type input "20"
click at [153, 123] on input "text" at bounding box center [210, 121] width 221 height 16
type input "embroidery"
click at [109, 152] on span at bounding box center [106, 152] width 8 height 8
click at [103, 149] on input "checkbox" at bounding box center [103, 149] width 0 height 0
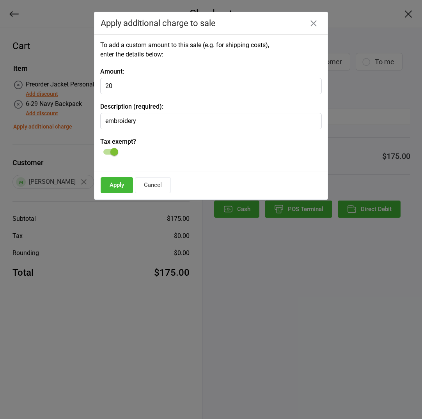
click at [117, 185] on button "Apply" at bounding box center [117, 185] width 32 height 16
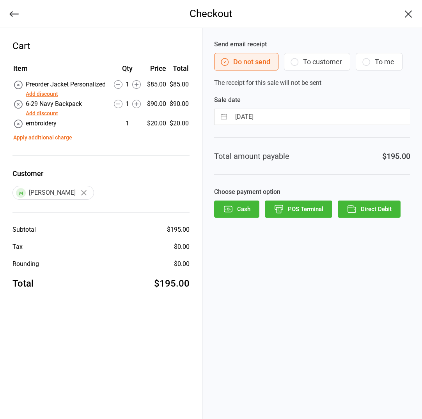
click at [299, 211] on button "POS Terminal" at bounding box center [298, 209] width 67 height 17
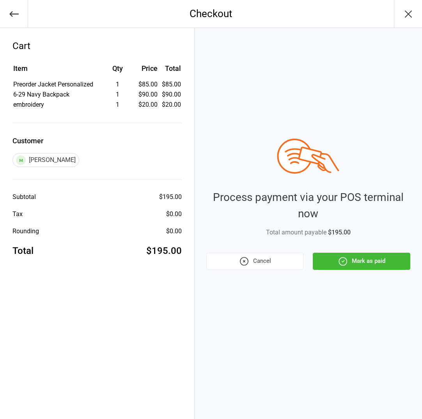
click at [343, 253] on button "Mark as paid" at bounding box center [361, 261] width 97 height 17
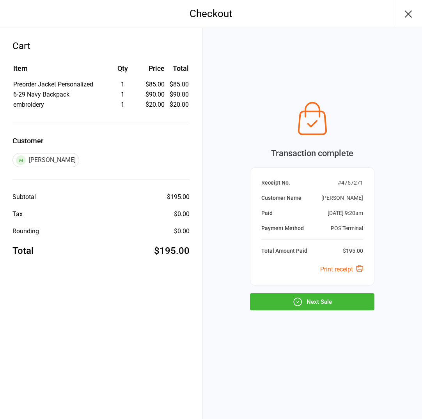
click at [284, 304] on button "Next Sale" at bounding box center [312, 301] width 124 height 17
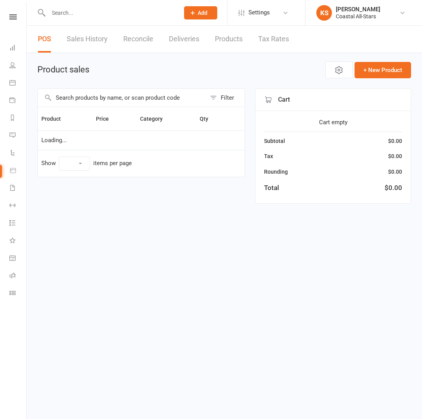
select select "100"
click at [116, 101] on input "text" at bounding box center [122, 98] width 168 height 18
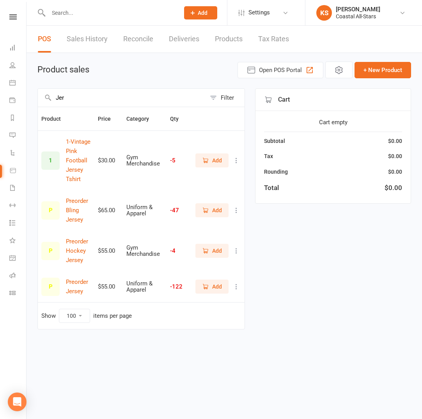
type input "Jer"
click at [215, 212] on span "Add" at bounding box center [217, 210] width 10 height 9
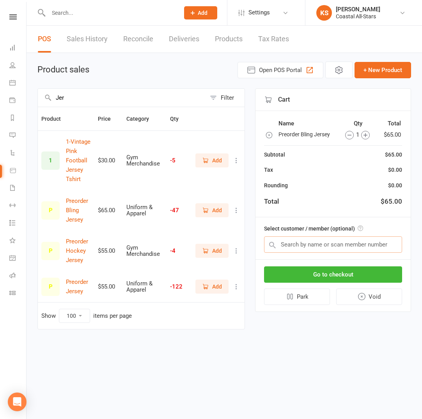
click at [309, 242] on input "text" at bounding box center [333, 245] width 138 height 16
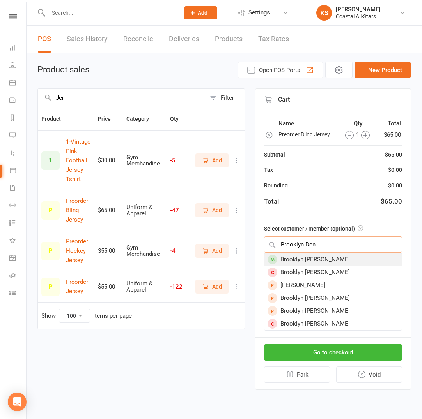
type input "Brooklyn Den"
click at [303, 261] on div "Brooklyn [PERSON_NAME]" at bounding box center [332, 259] width 137 height 13
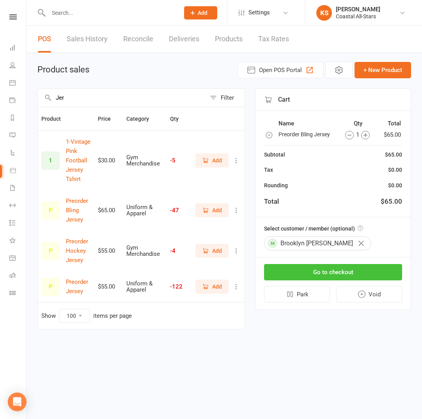
click at [313, 272] on button "Go to checkout" at bounding box center [333, 272] width 138 height 16
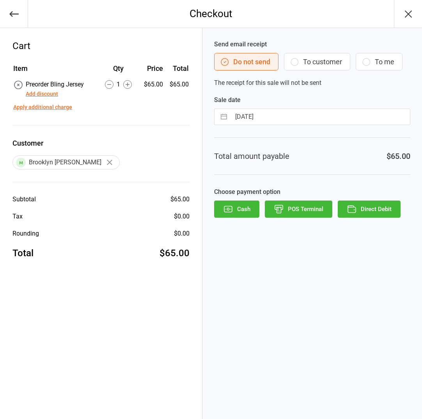
click at [275, 213] on icon "button" at bounding box center [279, 209] width 10 height 10
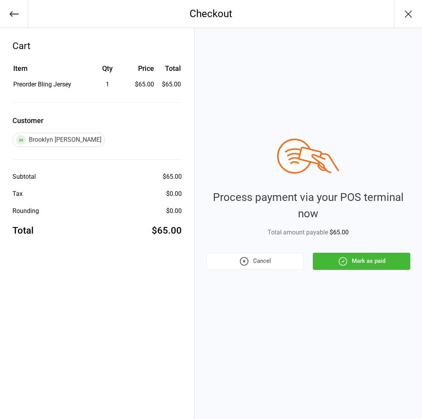
click at [344, 266] on icon "button" at bounding box center [342, 261] width 10 height 10
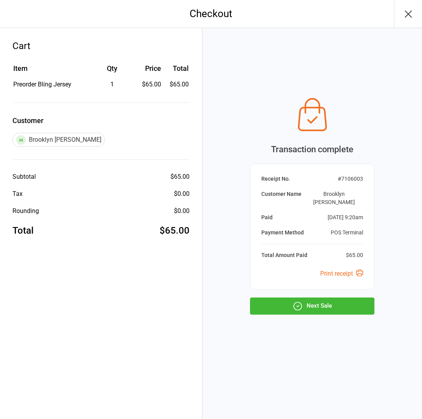
click at [271, 302] on button "Next Sale" at bounding box center [312, 306] width 124 height 17
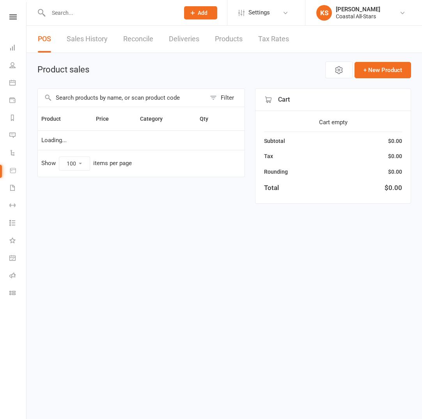
select select "100"
